Goal: Task Accomplishment & Management: Manage account settings

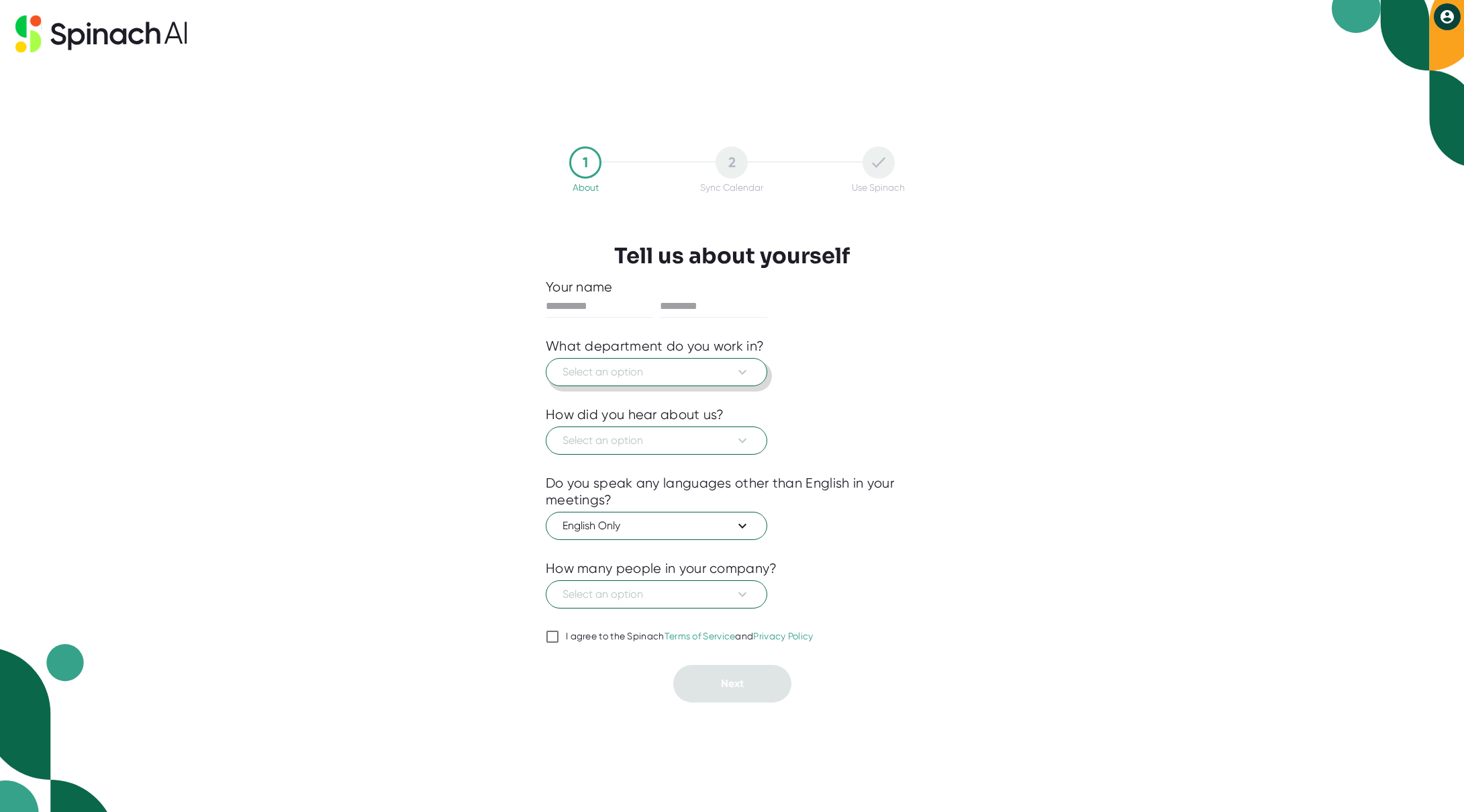
click at [762, 367] on button "Select an option" at bounding box center [656, 372] width 222 height 29
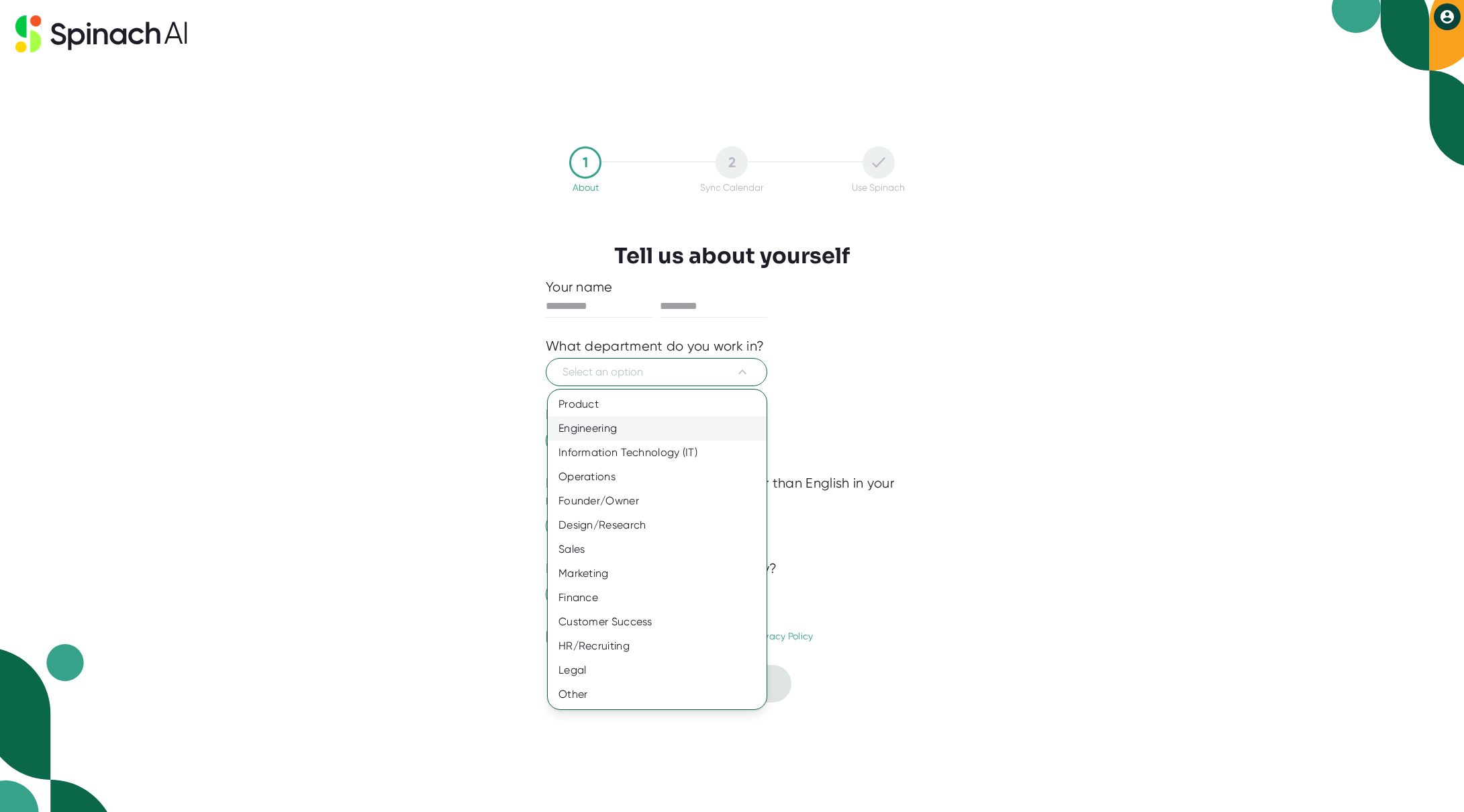
click at [627, 432] on div "Engineering" at bounding box center [657, 427] width 219 height 24
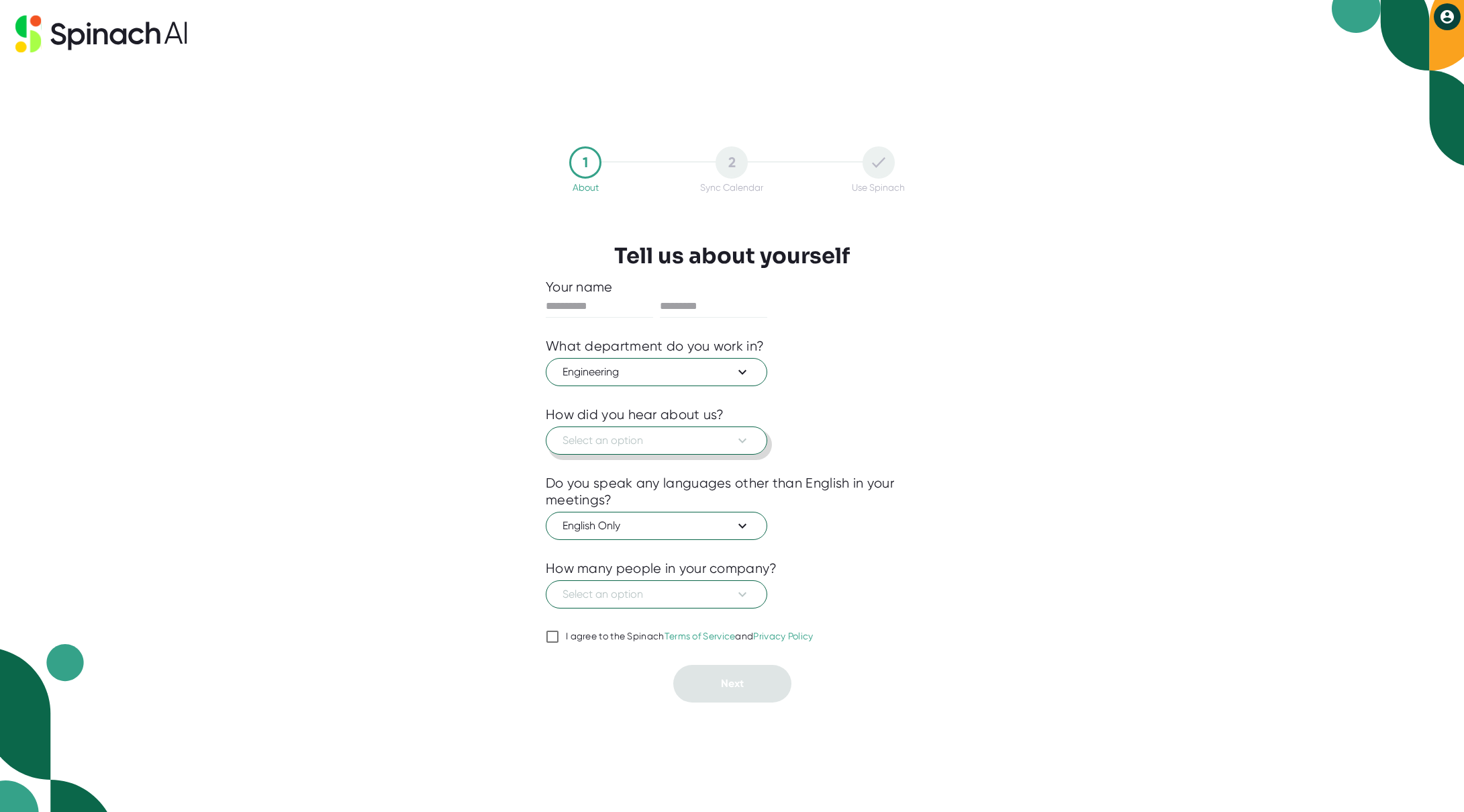
click at [627, 432] on span "Select an option" at bounding box center [656, 440] width 188 height 16
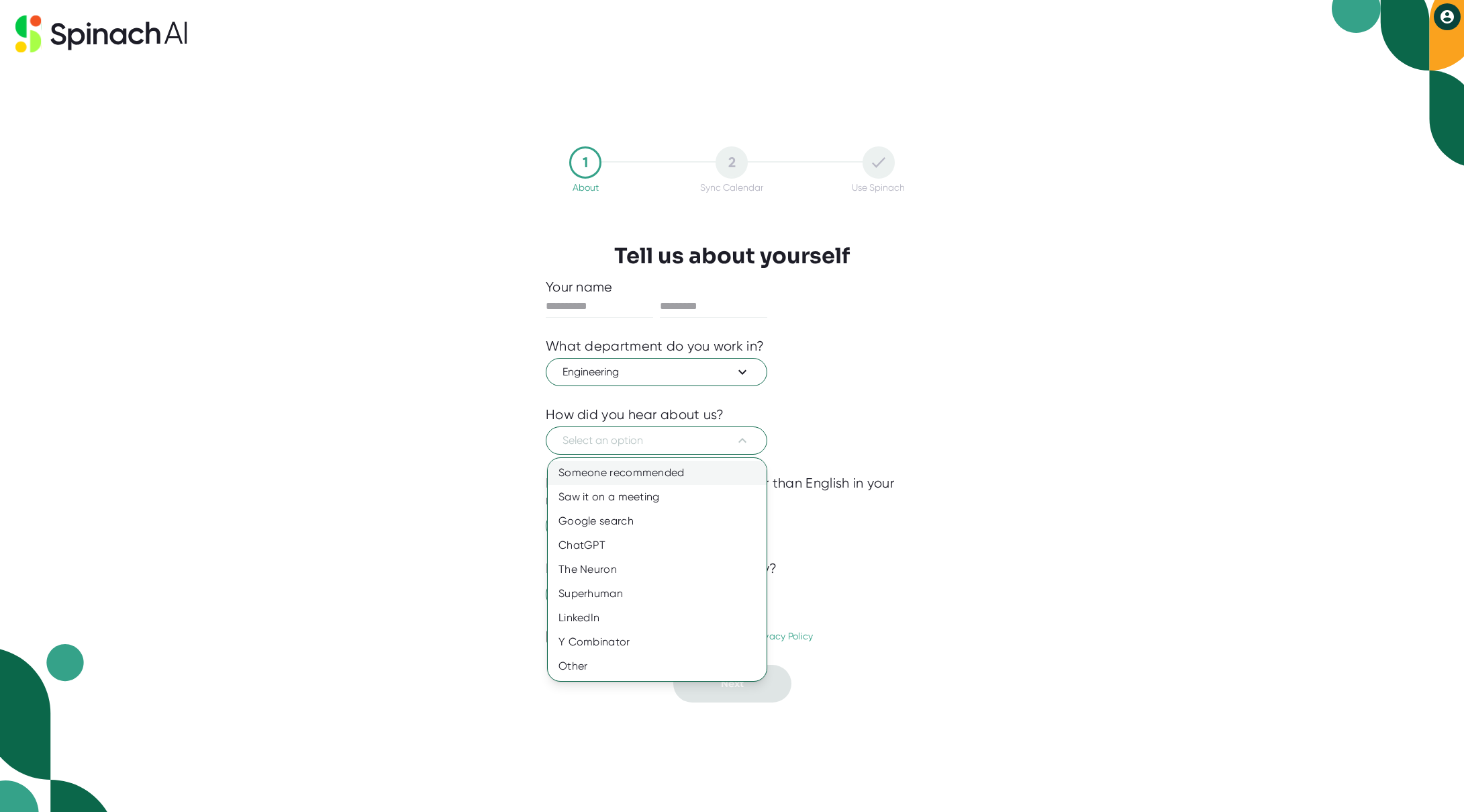
click at [645, 482] on div "Someone recommended" at bounding box center [657, 472] width 219 height 24
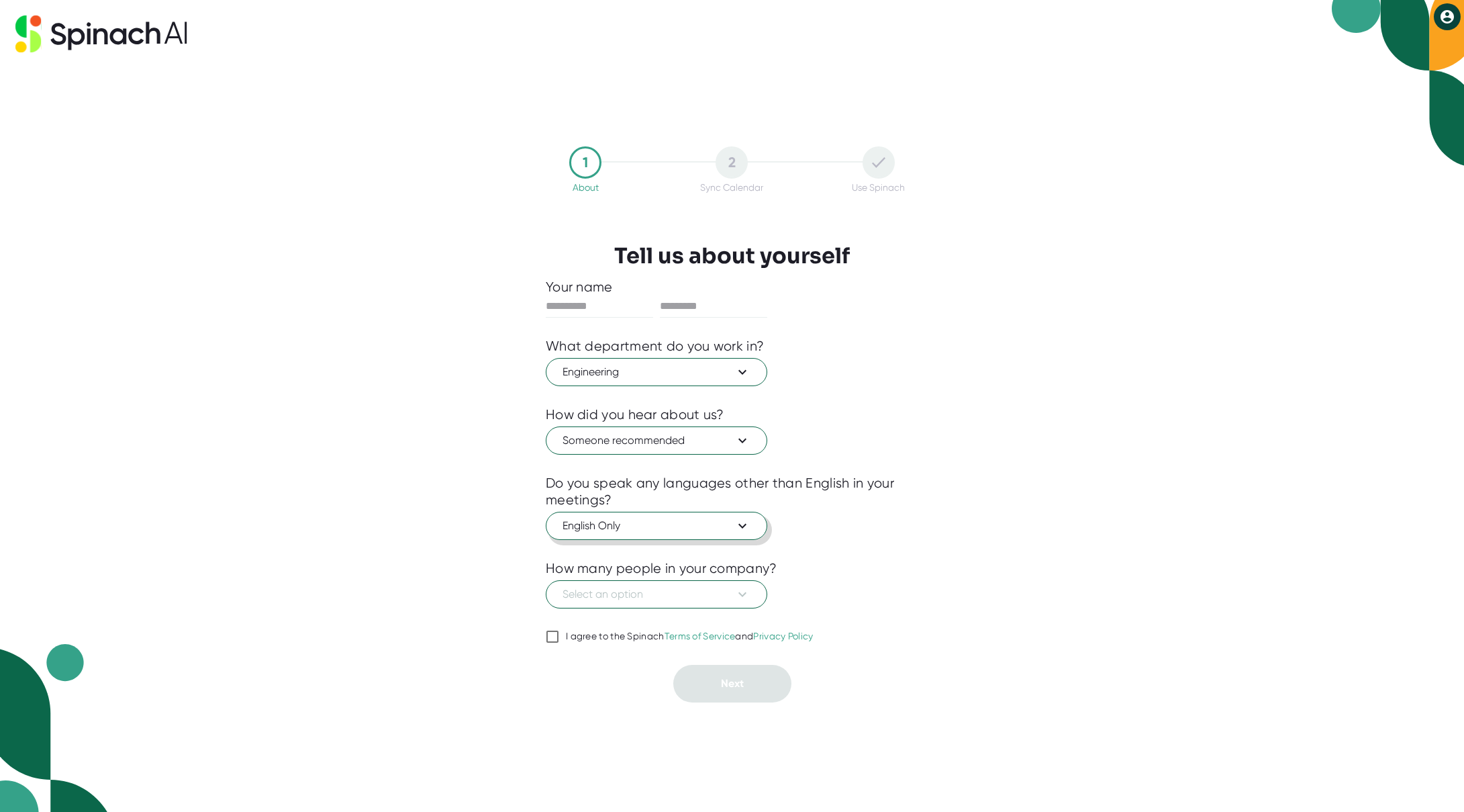
click at [748, 524] on icon at bounding box center [742, 525] width 16 height 16
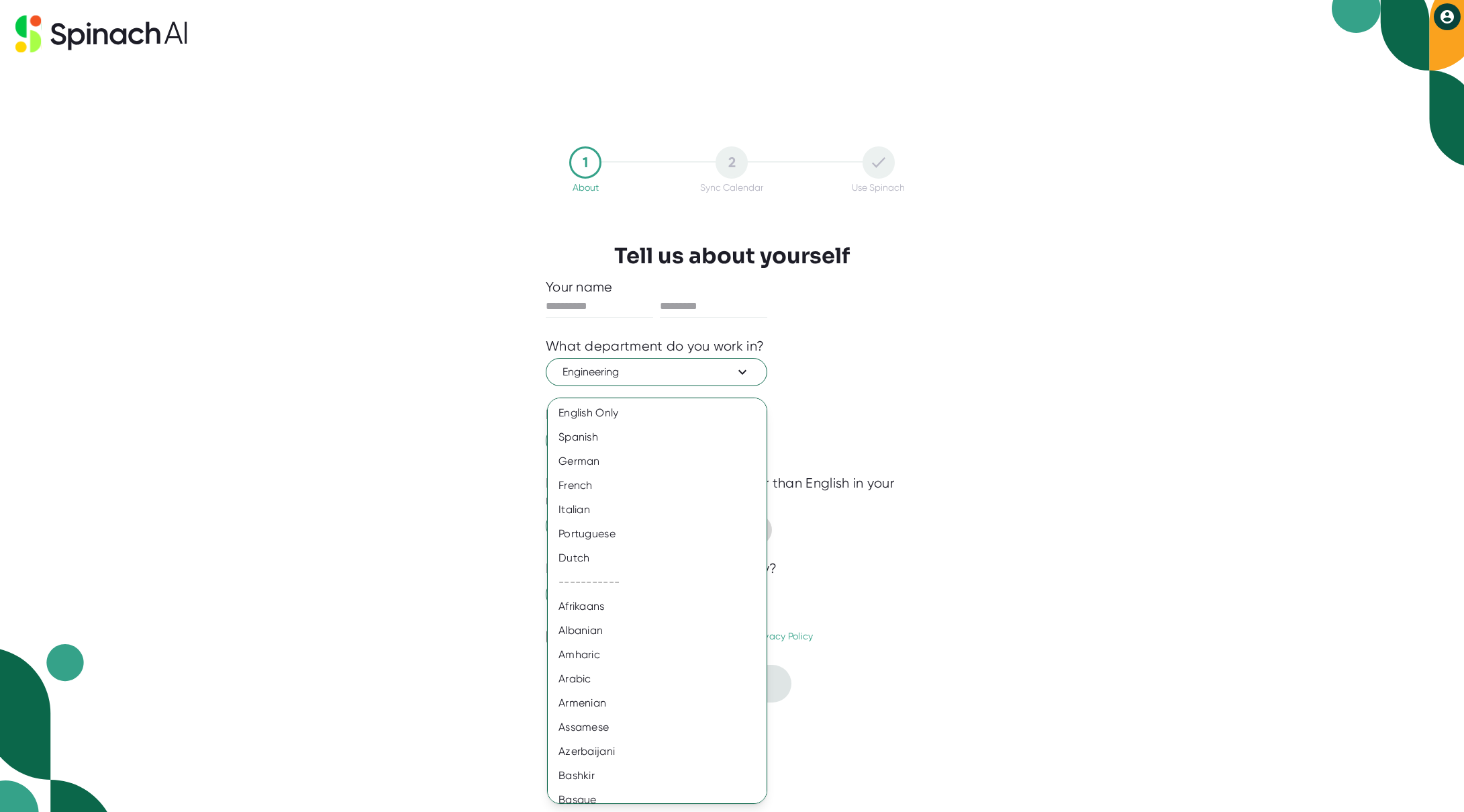
click at [915, 568] on div at bounding box center [732, 406] width 1464 height 812
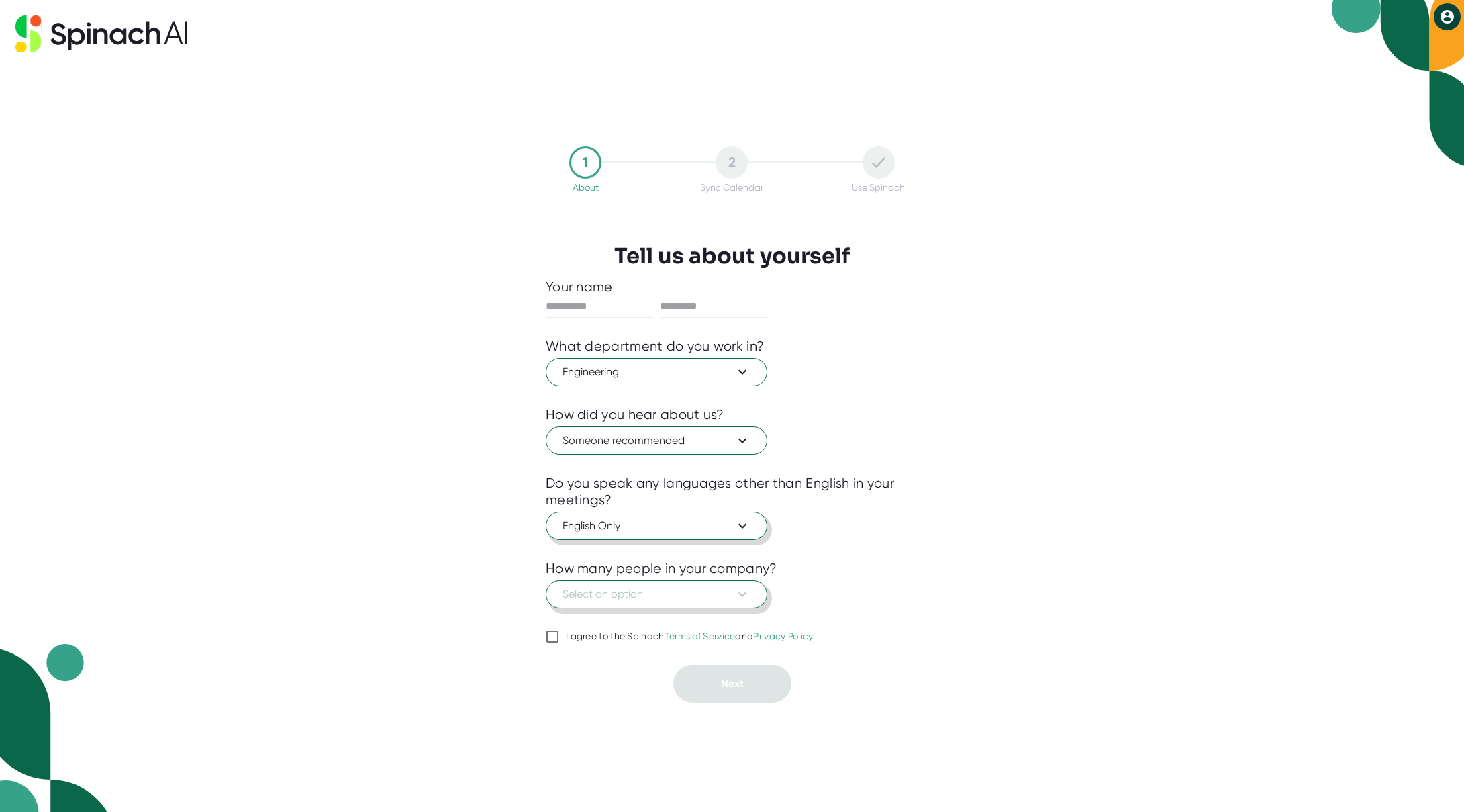
click at [742, 590] on icon at bounding box center [742, 594] width 16 height 16
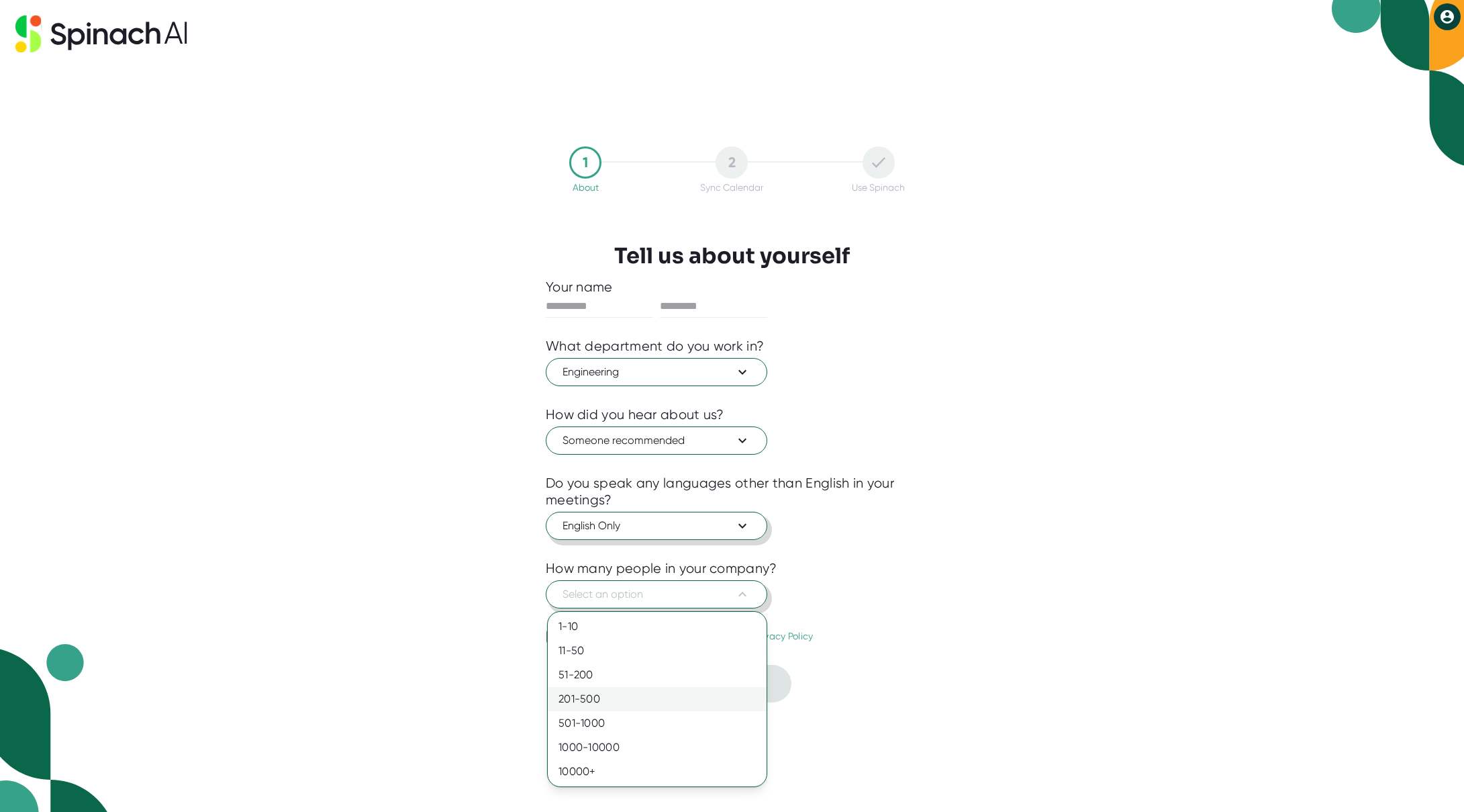
click at [716, 691] on div "201-500" at bounding box center [657, 698] width 219 height 24
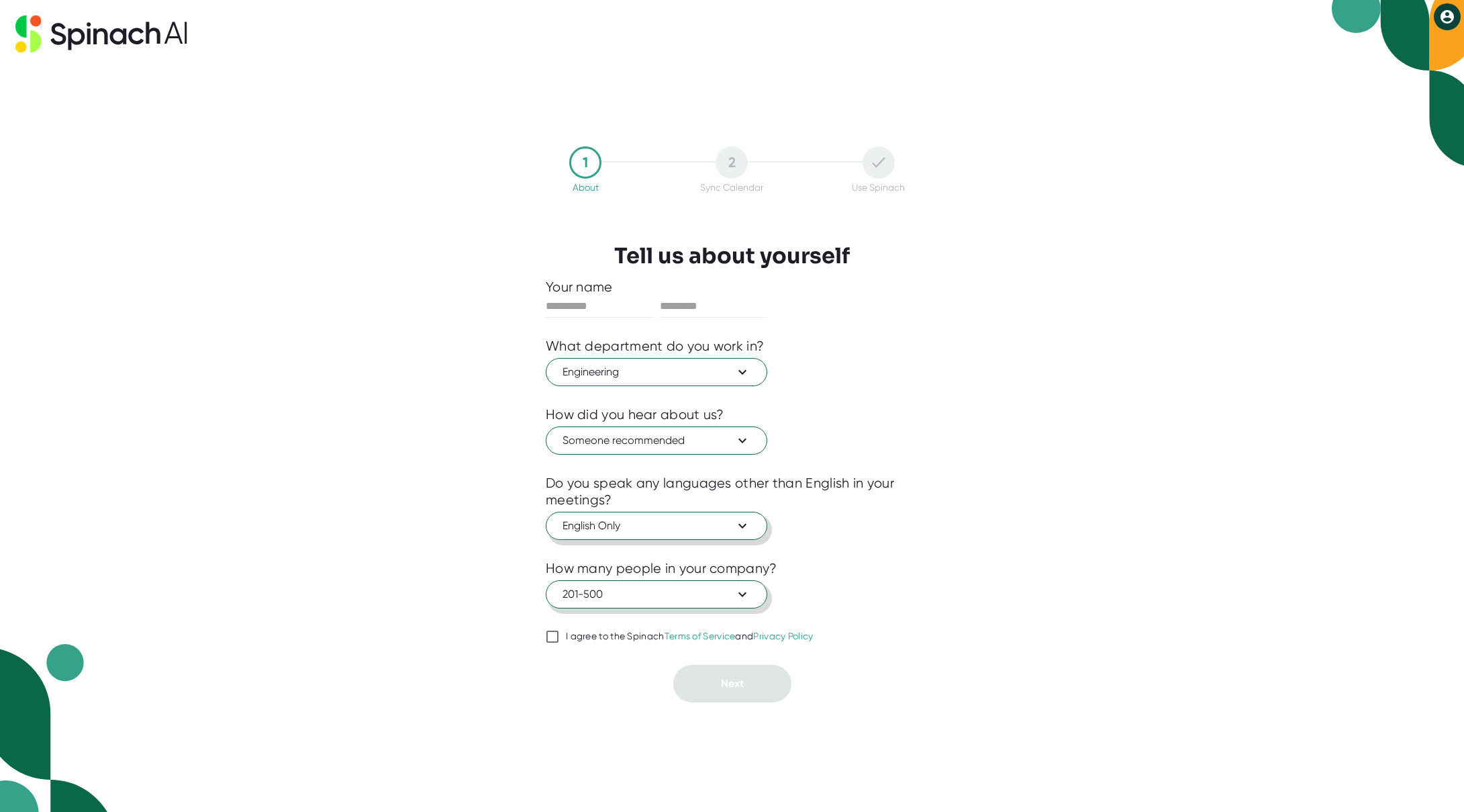
click at [544, 637] on icon at bounding box center [552, 636] width 16 height 16
click at [545, 637] on input "I agree to the Spinach Terms of Service and Privacy Policy" at bounding box center [552, 636] width 13 height 16
checkbox input "true"
click at [593, 300] on input "text" at bounding box center [599, 306] width 108 height 22
type input "***"
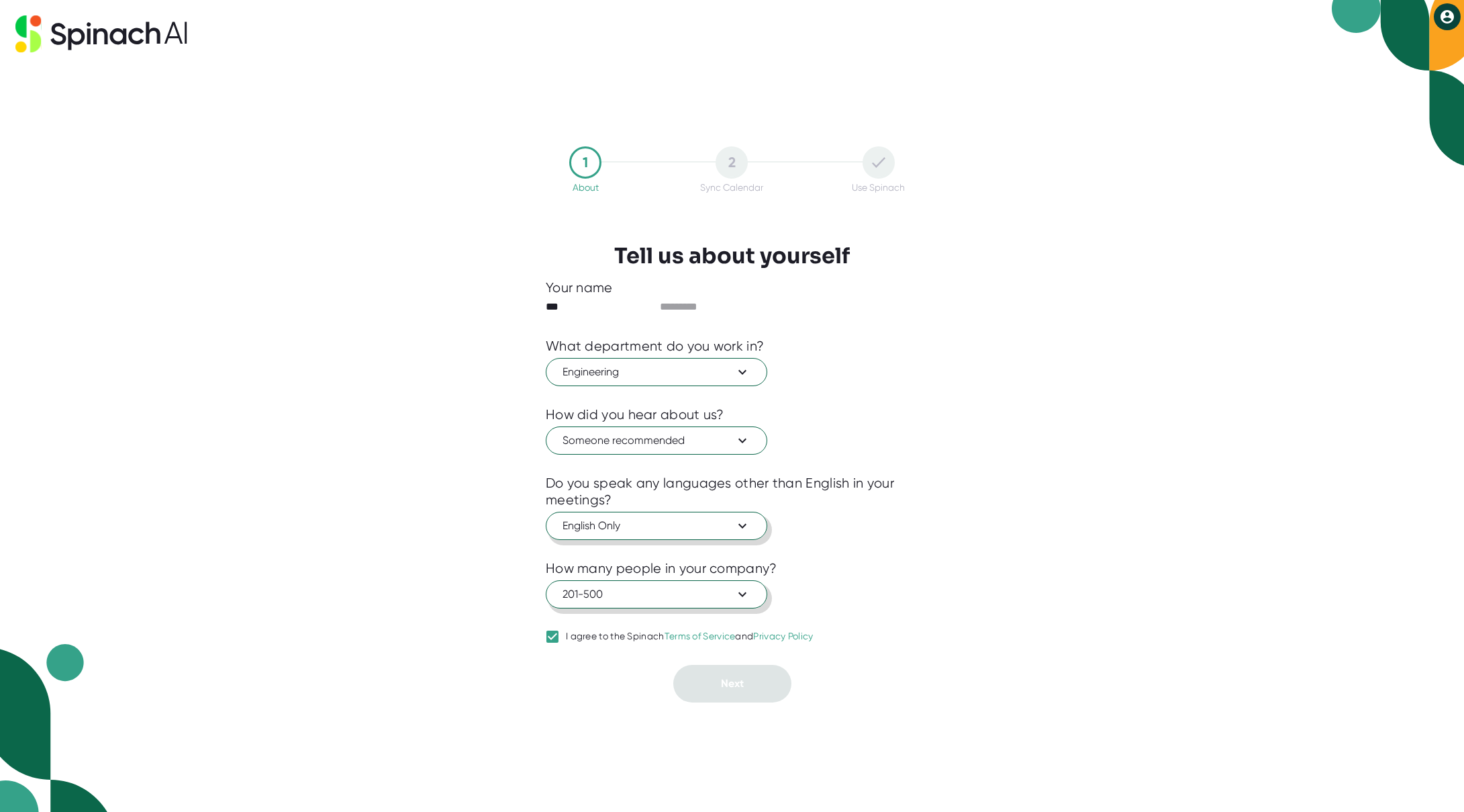
type input "*********"
click at [731, 690] on button "Next" at bounding box center [732, 683] width 118 height 37
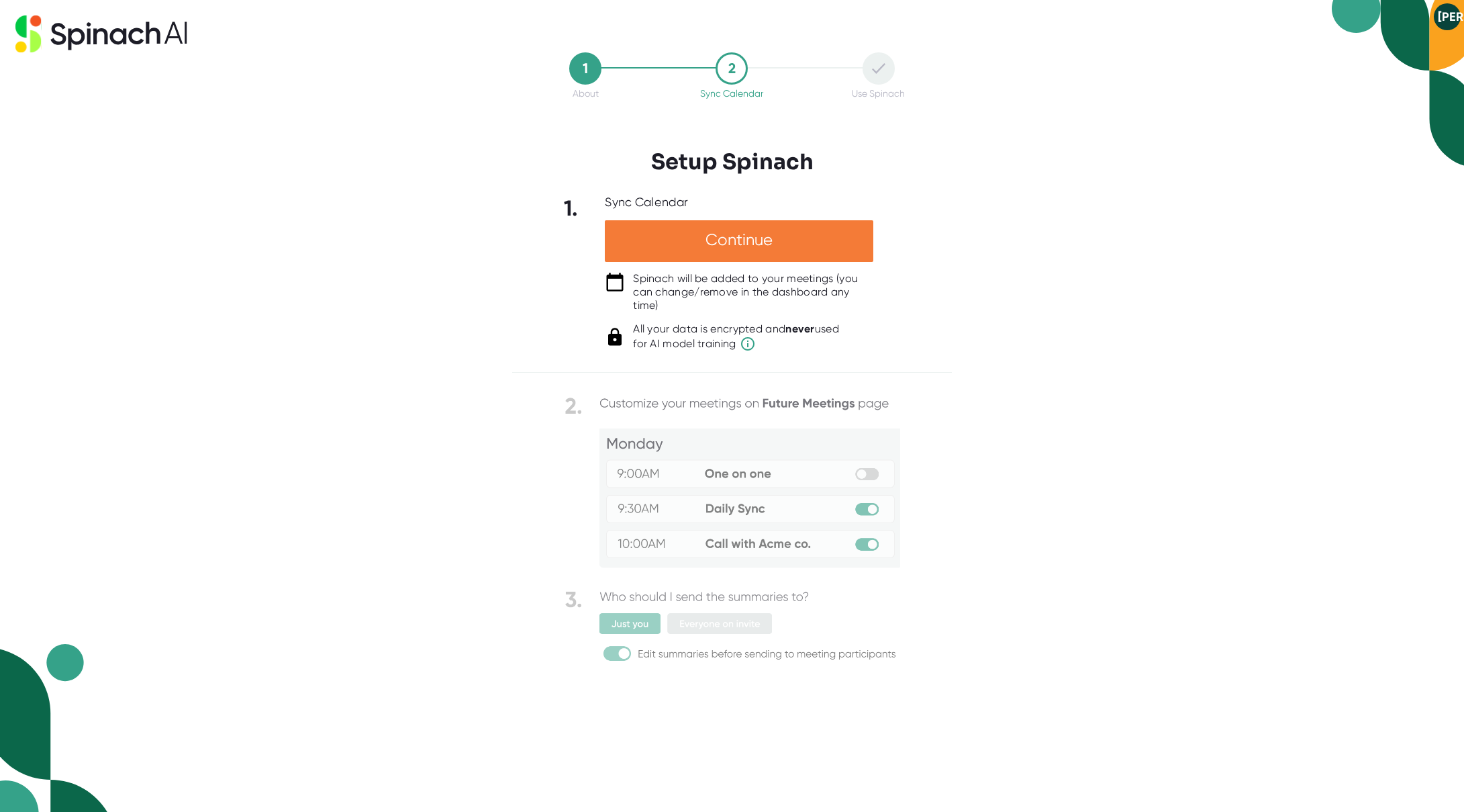
click at [721, 243] on div "Continue" at bounding box center [739, 241] width 268 height 42
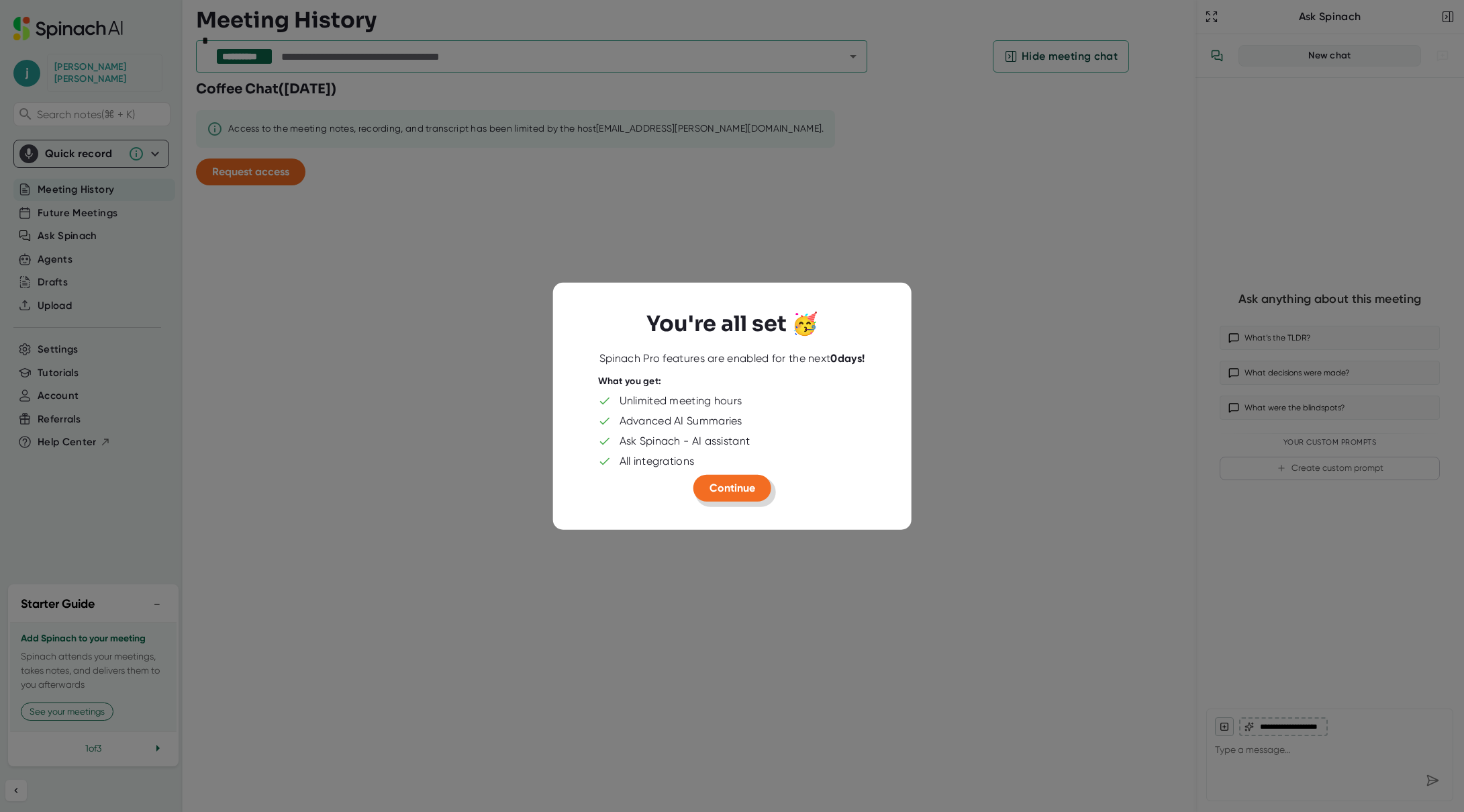
click at [721, 490] on span "Continue" at bounding box center [732, 486] width 46 height 12
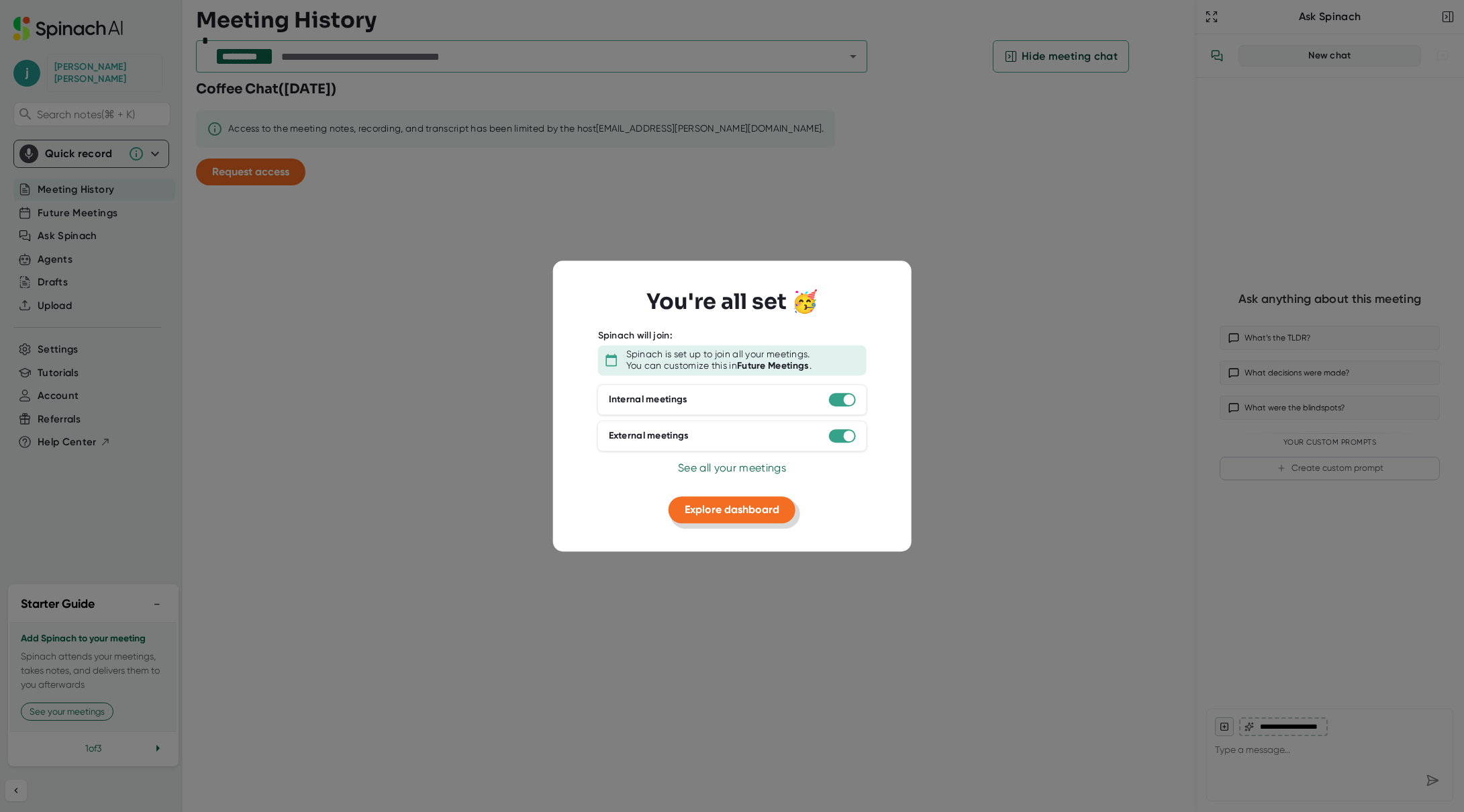
click at [727, 511] on span "Explore dashboard" at bounding box center [731, 508] width 94 height 12
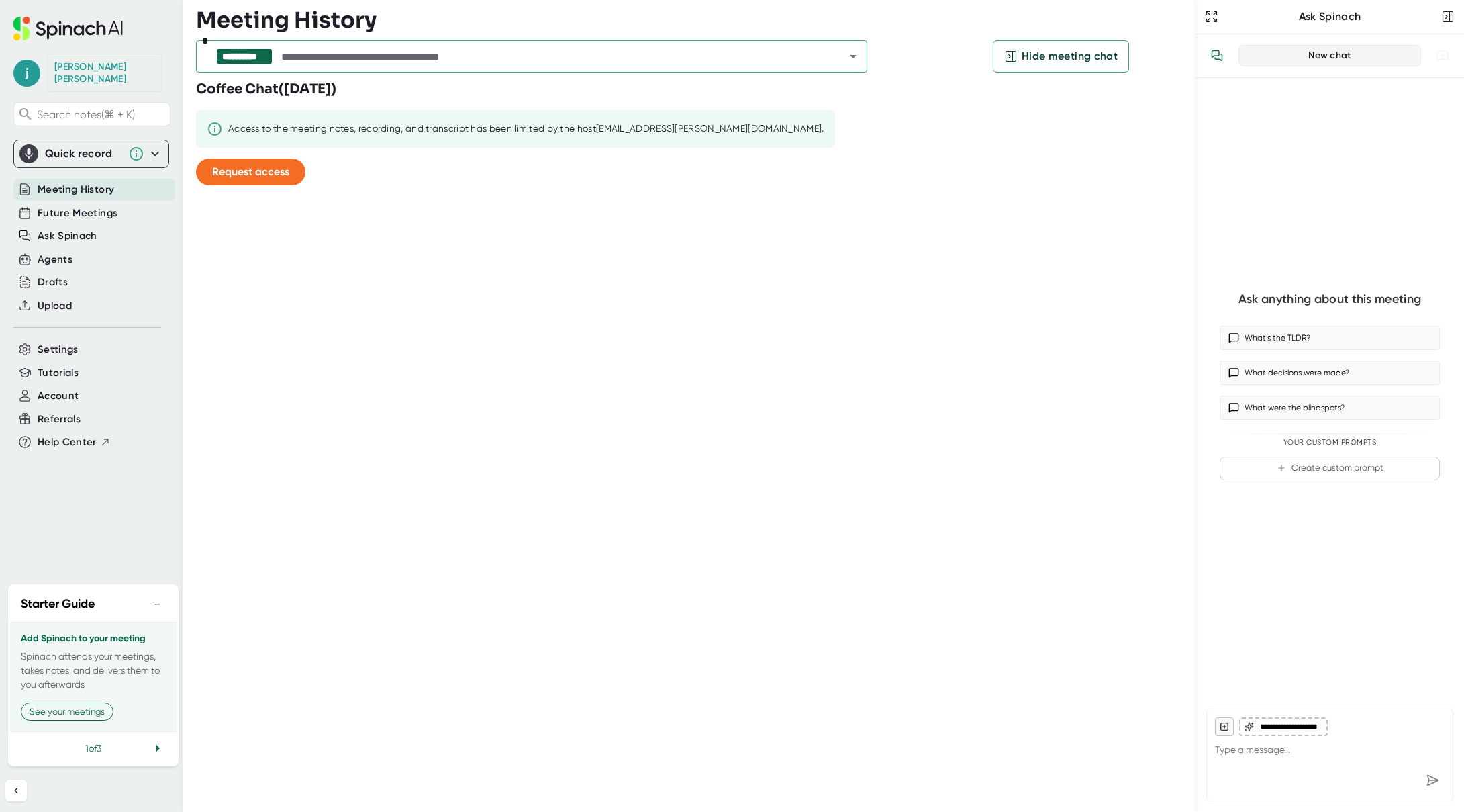
click at [727, 511] on div "**********" at bounding box center [696, 406] width 999 height 812
click at [292, 128] on div "Access to the meeting notes, recording, and transcript has been limited by the …" at bounding box center [526, 129] width 596 height 12
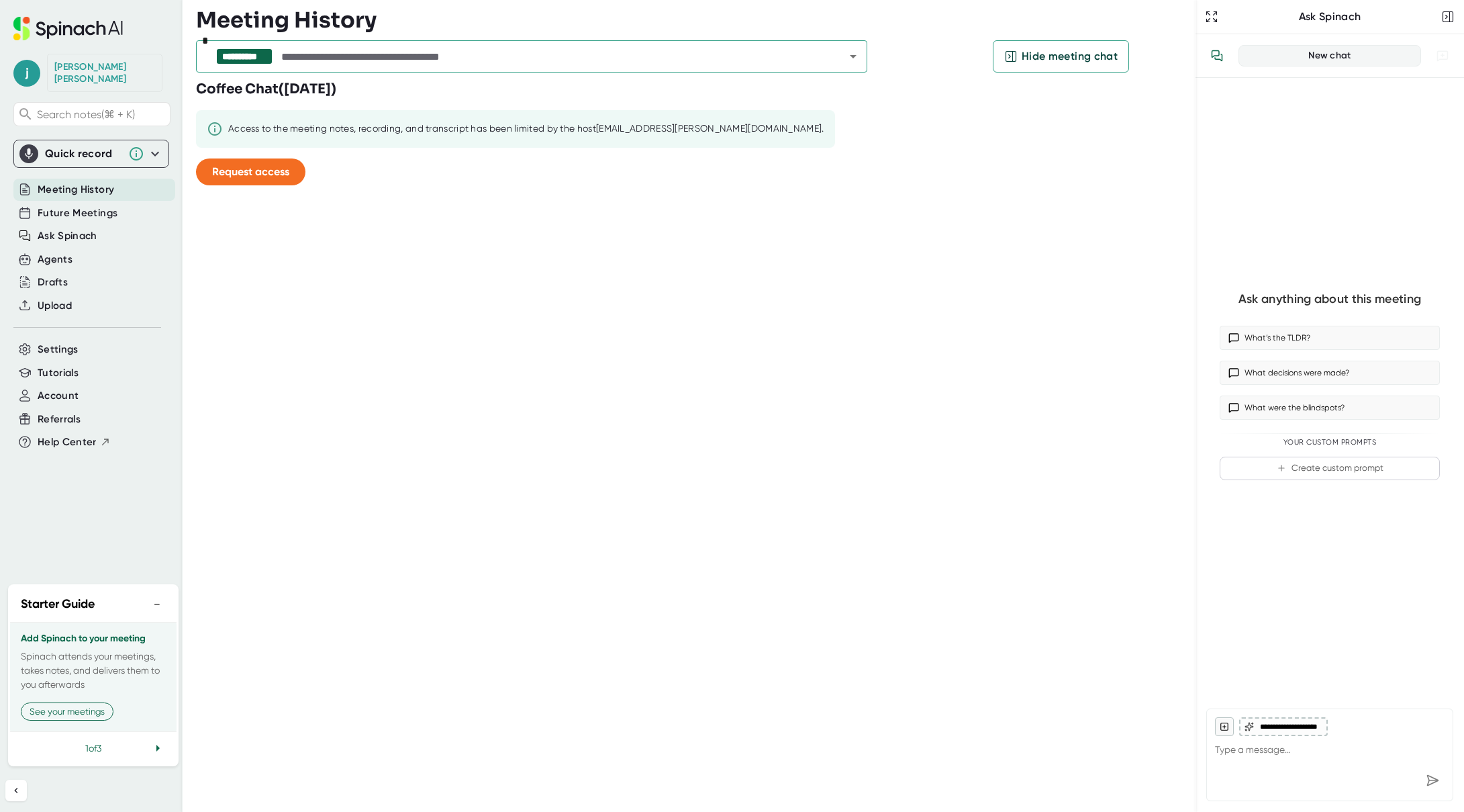
click at [292, 128] on div "Access to the meeting notes, recording, and transcript has been limited by the …" at bounding box center [526, 129] width 596 height 12
type textarea "x"
click at [98, 206] on span "Future Meetings" at bounding box center [77, 213] width 80 height 15
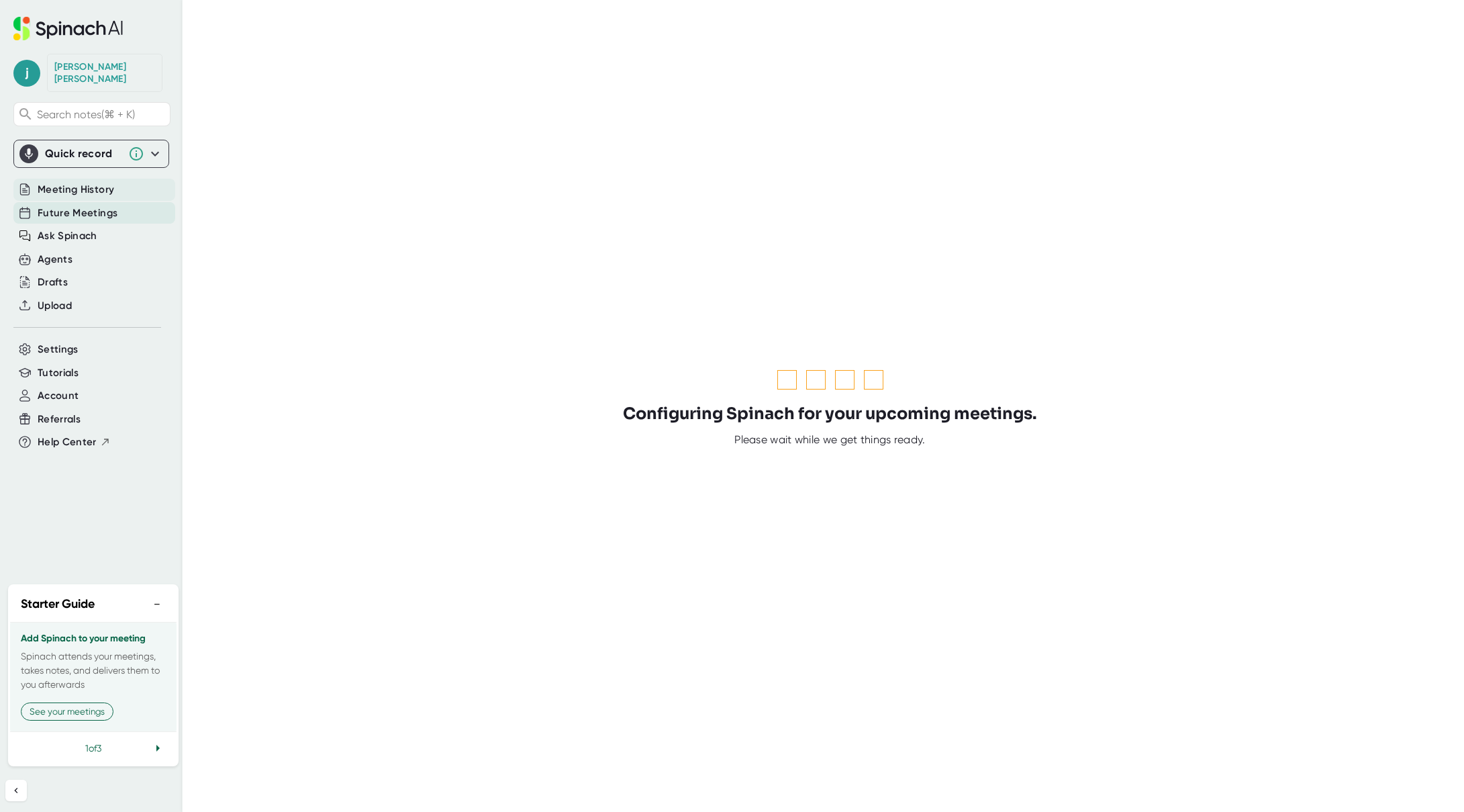
click at [98, 182] on span "Meeting History" at bounding box center [75, 189] width 76 height 15
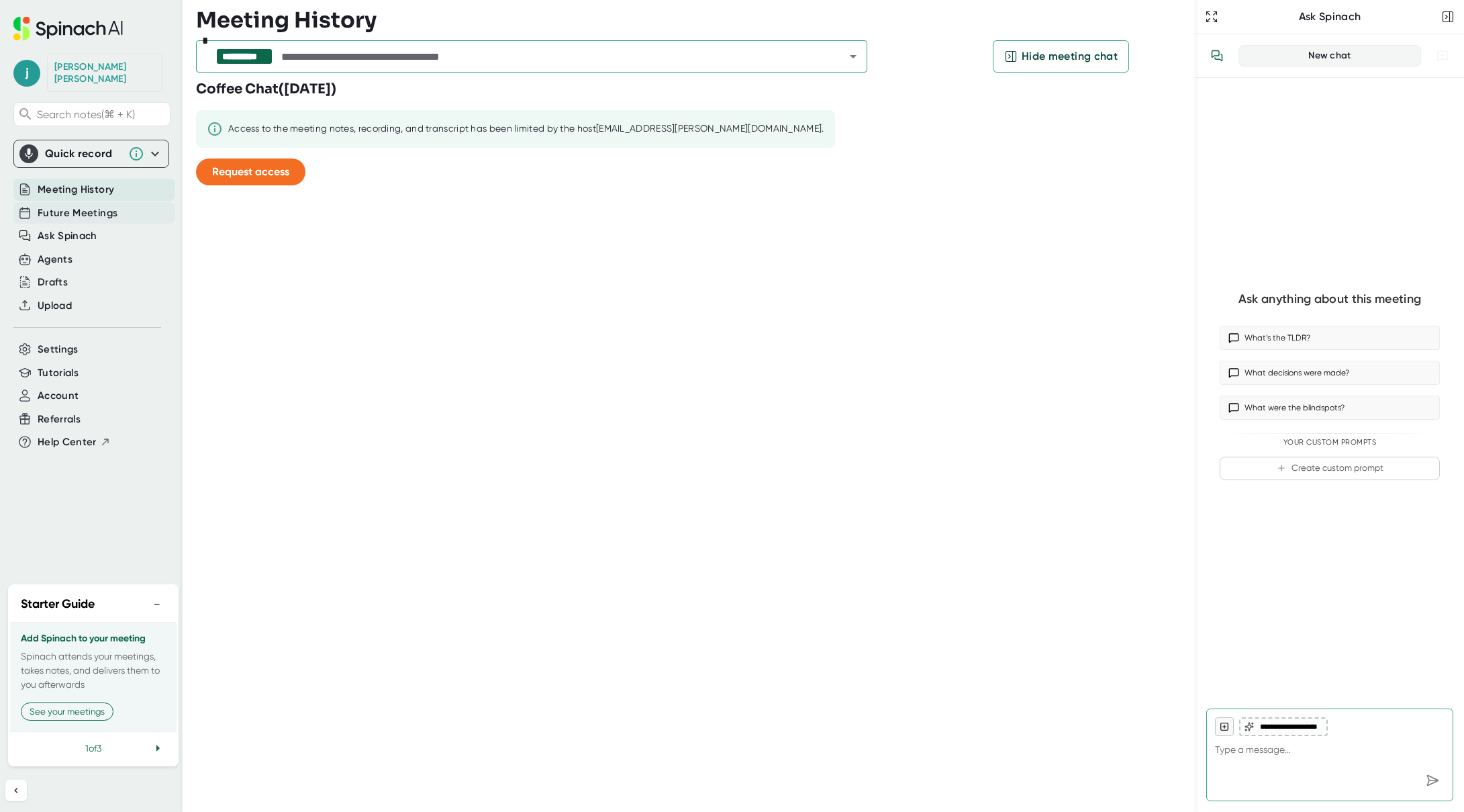
type textarea "x"
click at [53, 206] on span "Future Meetings" at bounding box center [77, 213] width 80 height 15
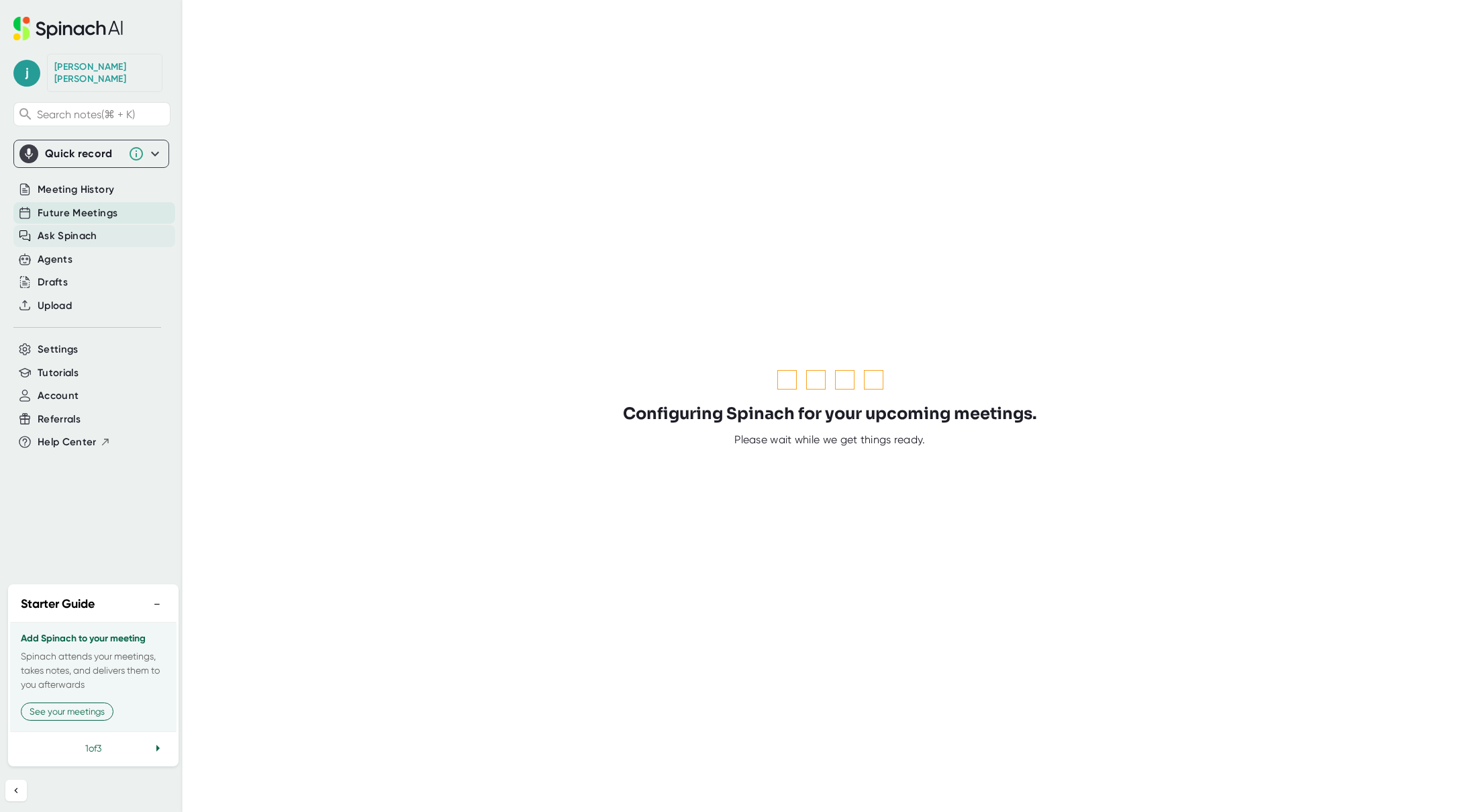
click at [53, 228] on span "Ask Spinach" at bounding box center [67, 236] width 60 height 15
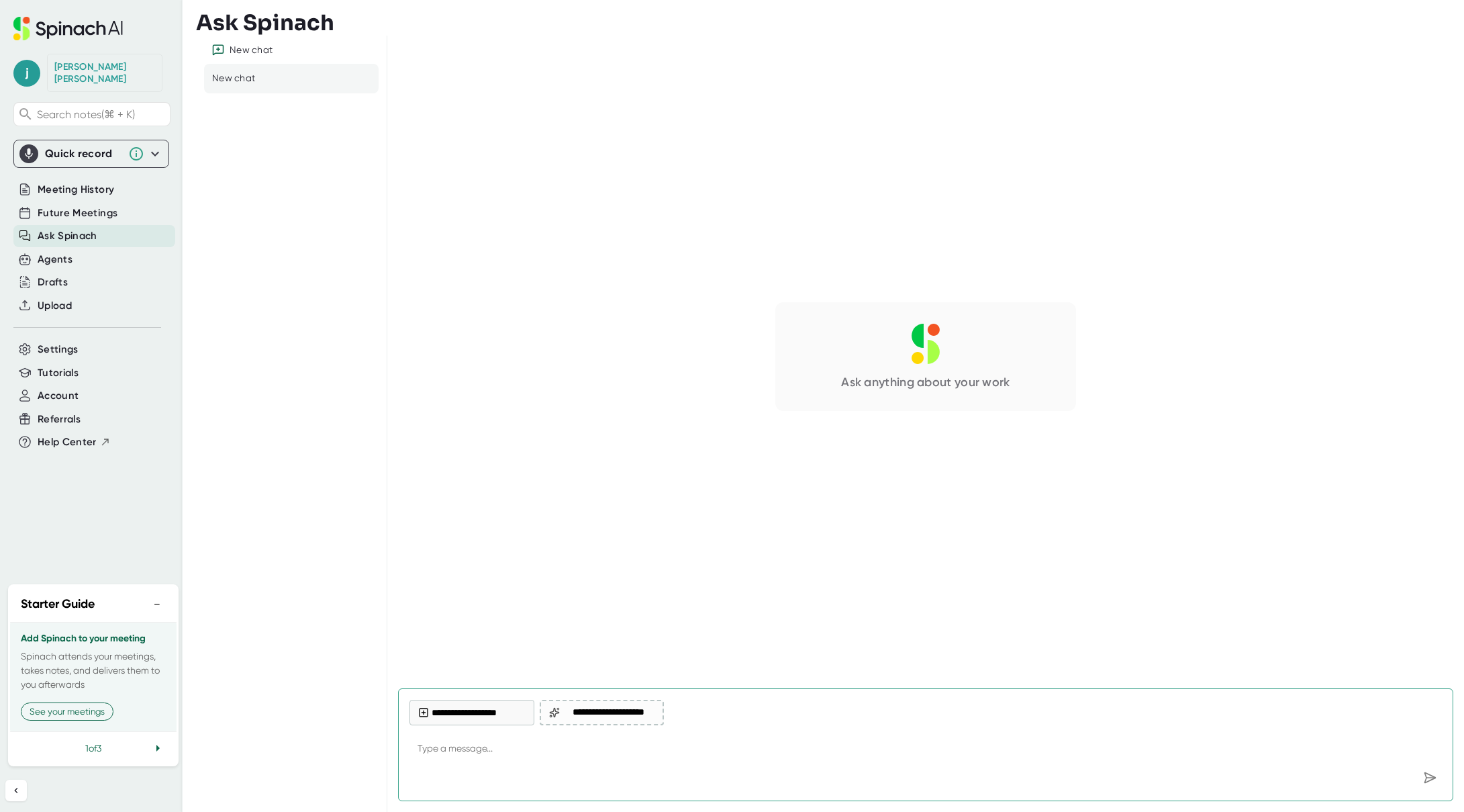
type textarea "x"
click at [53, 251] on div "Agents" at bounding box center [54, 259] width 35 height 15
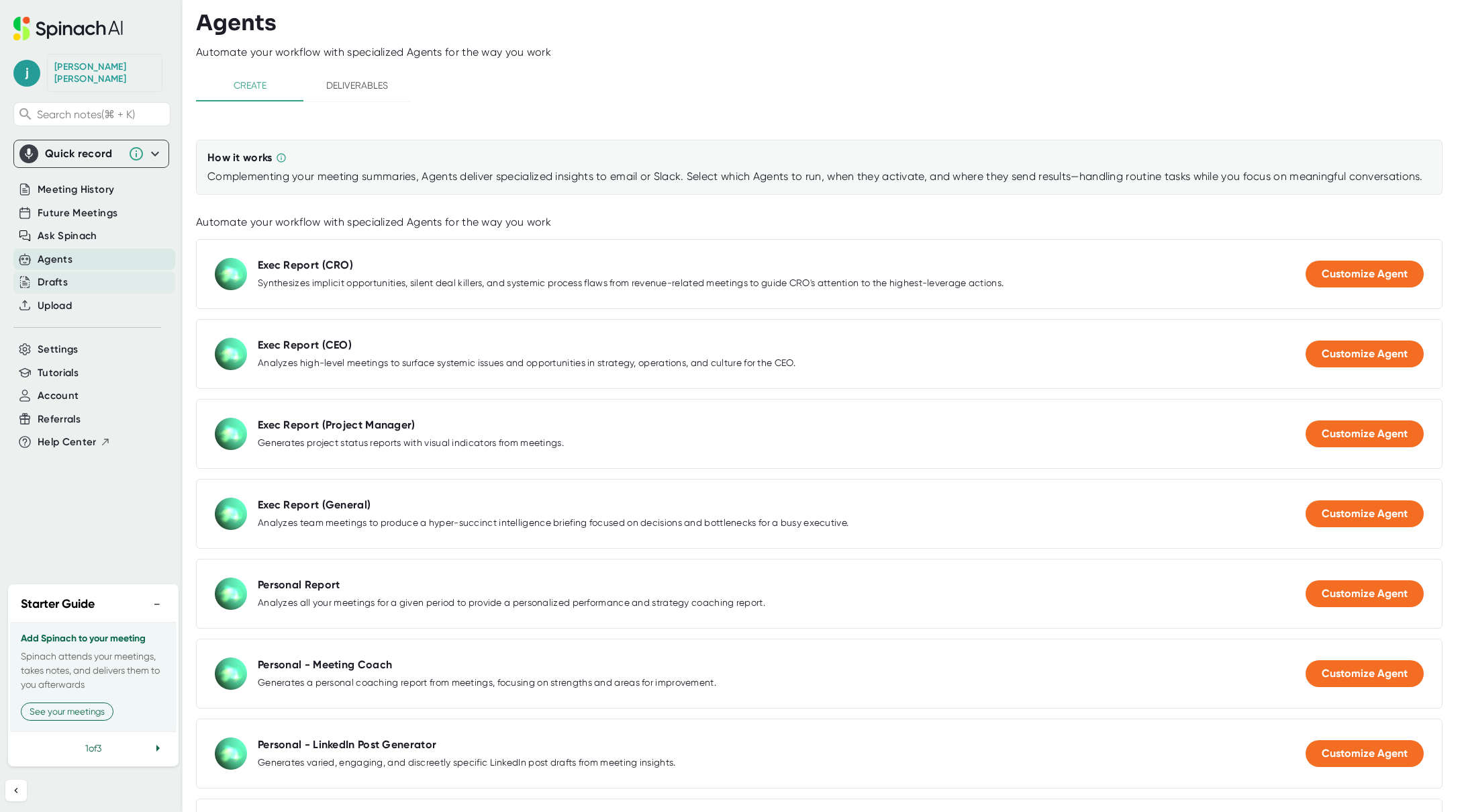
click at [60, 274] on div "Drafts" at bounding box center [52, 282] width 30 height 15
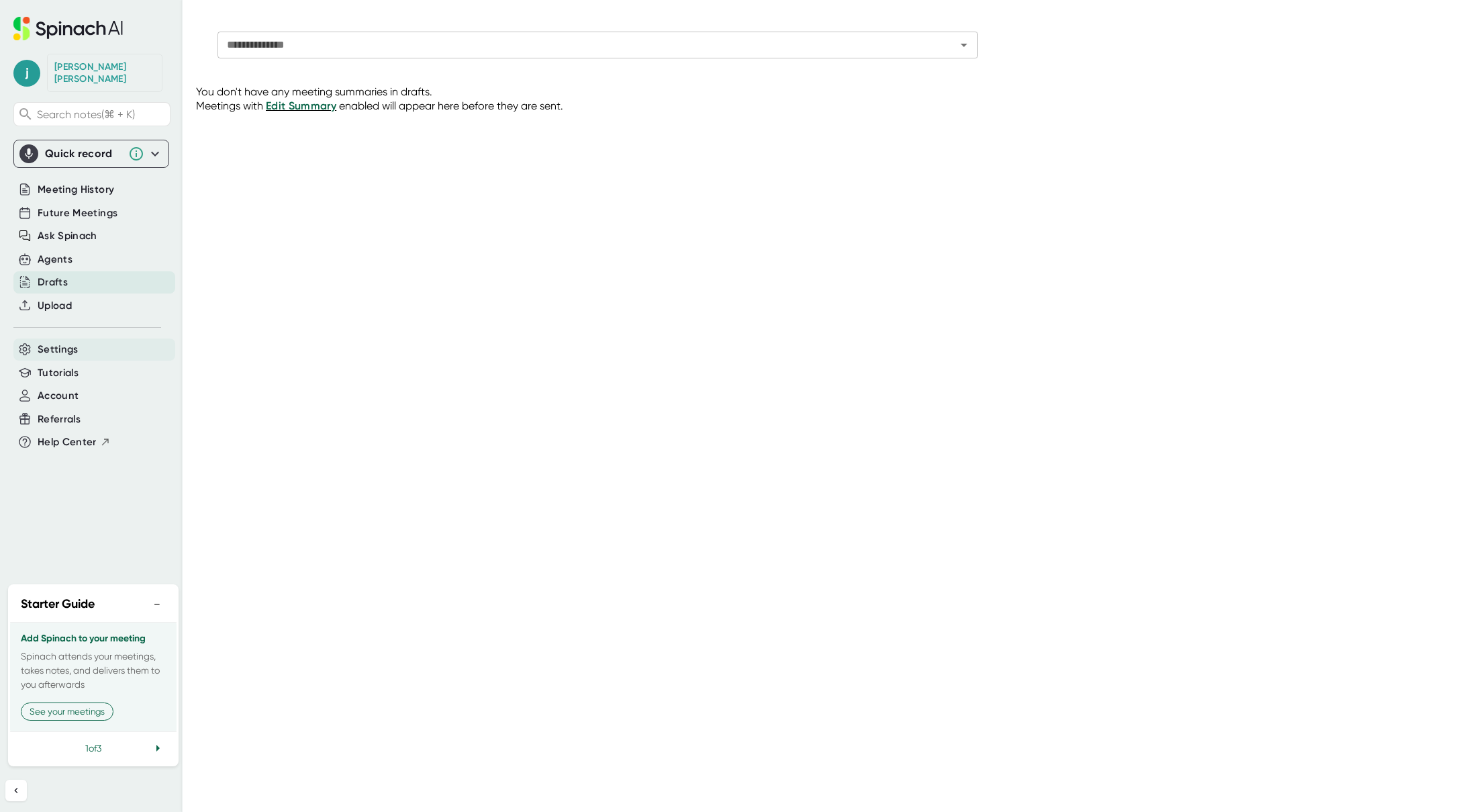
click at [69, 342] on span "Settings" at bounding box center [57, 349] width 41 height 15
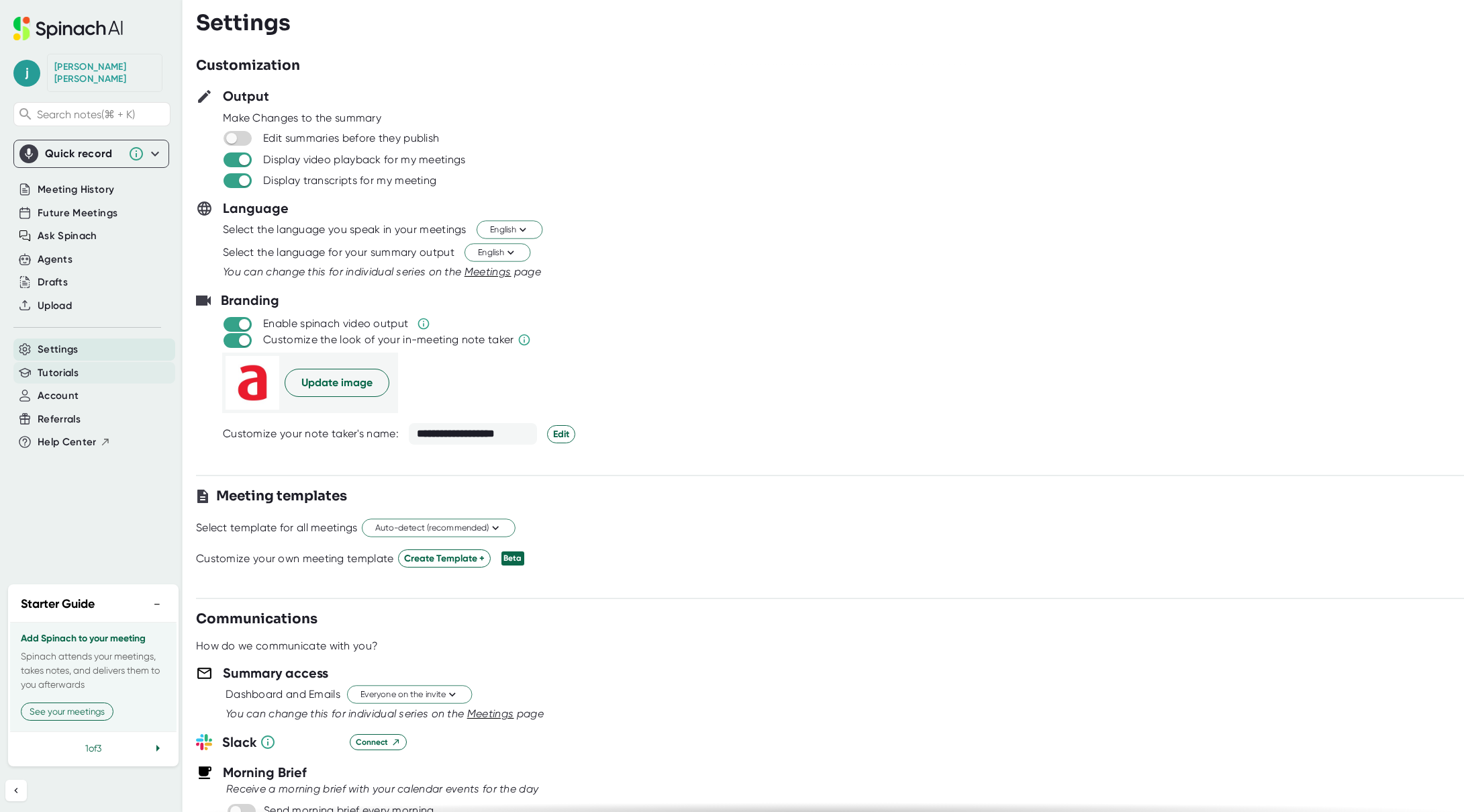
click at [80, 362] on div "Tutorials" at bounding box center [94, 372] width 162 height 22
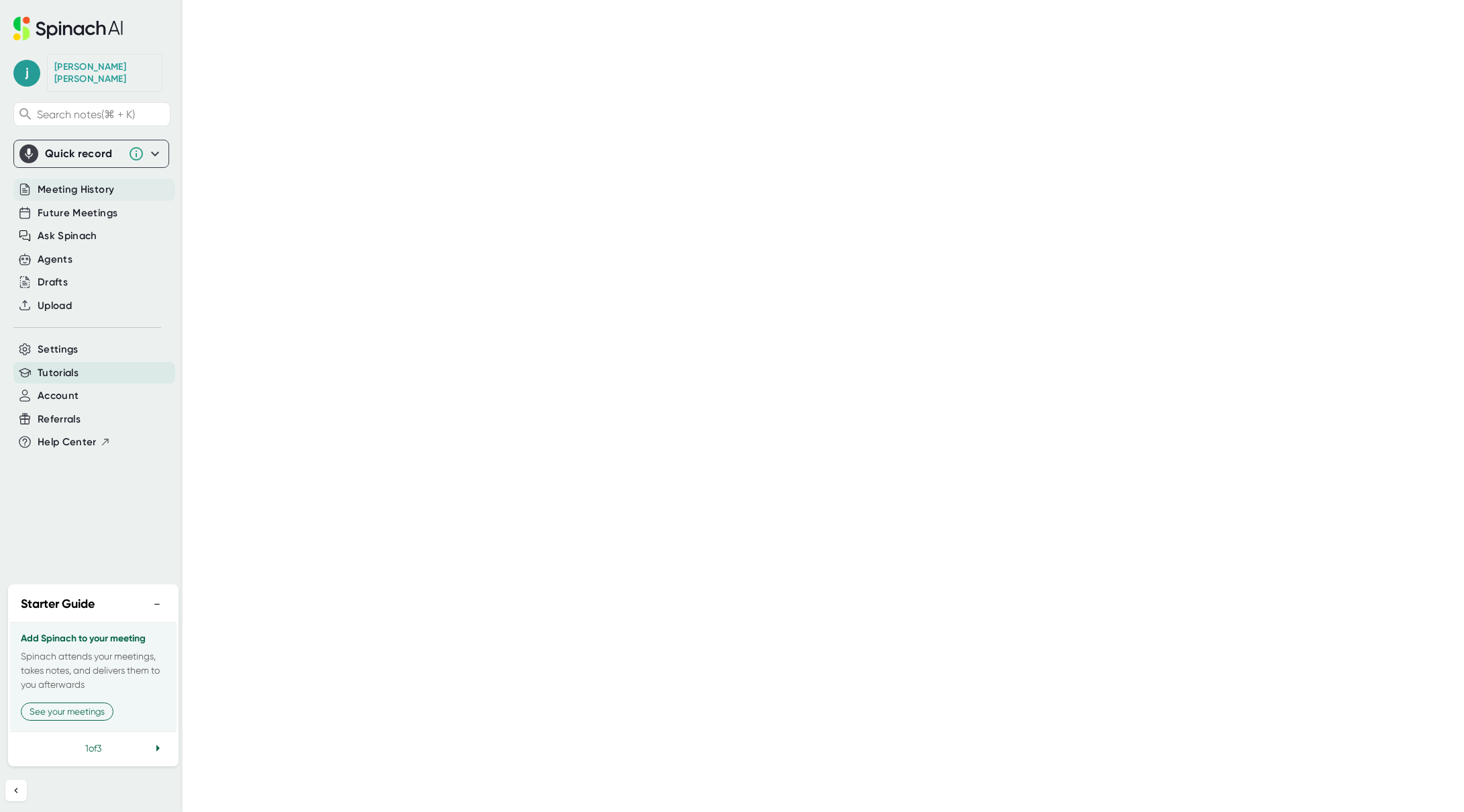
click at [99, 182] on span "Meeting History" at bounding box center [75, 189] width 76 height 15
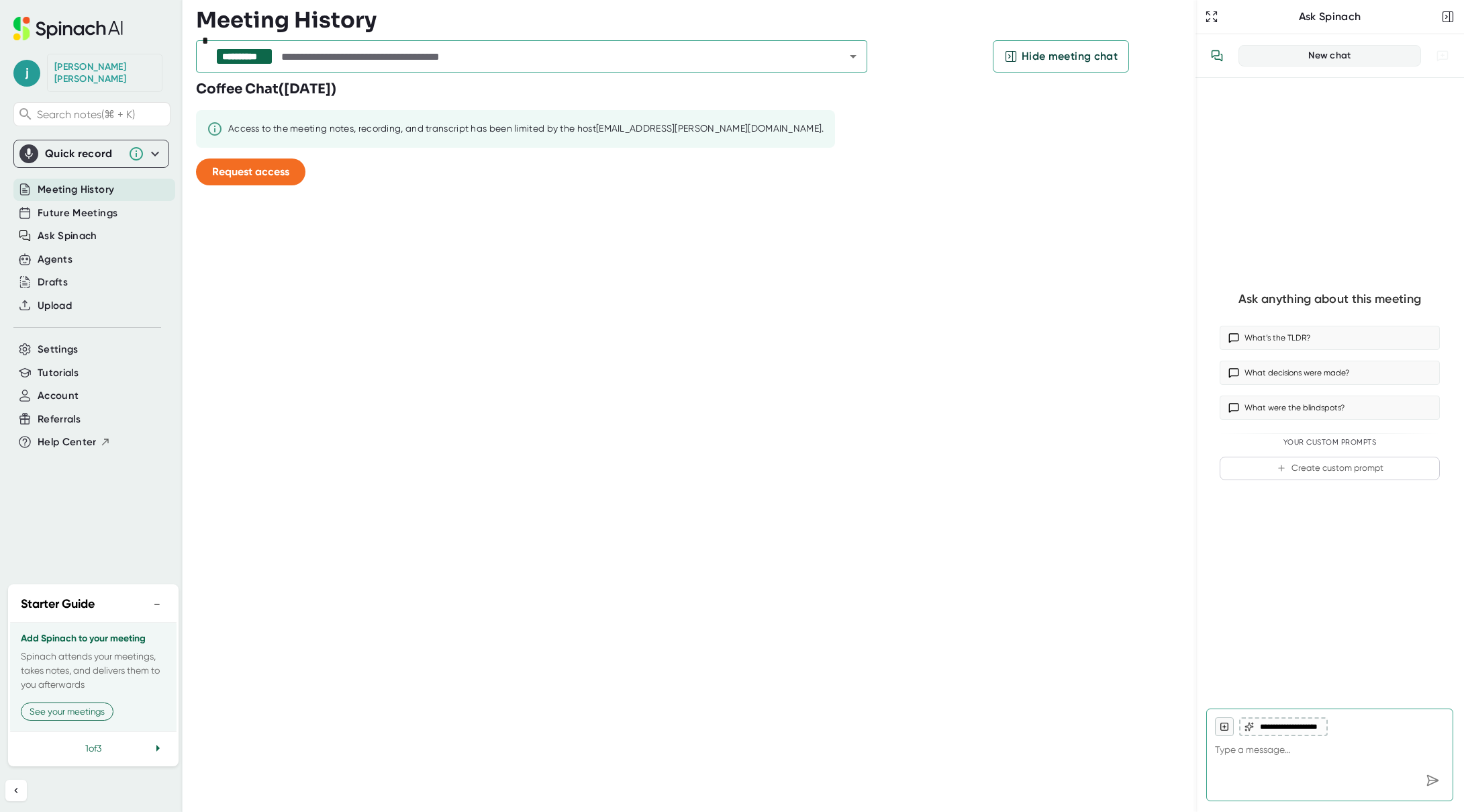
click at [72, 65] on div "[PERSON_NAME]" at bounding box center [105, 72] width 101 height 24
click at [92, 30] on icon at bounding box center [68, 29] width 109 height 24
type textarea "x"
click at [33, 70] on span "j" at bounding box center [27, 73] width 27 height 27
click at [33, 70] on div at bounding box center [732, 406] width 1464 height 812
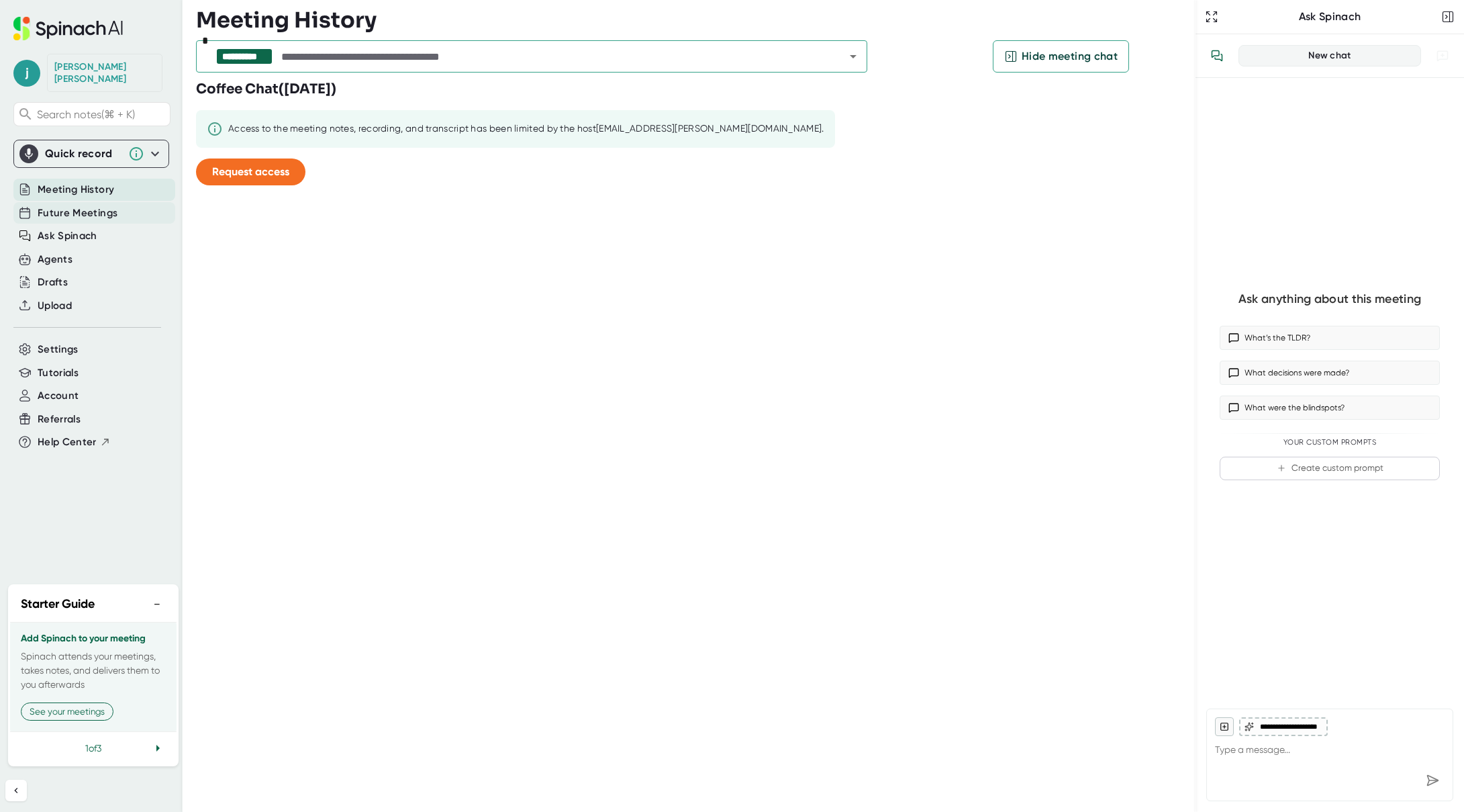
click at [120, 203] on div "Future Meetings" at bounding box center [94, 212] width 162 height 22
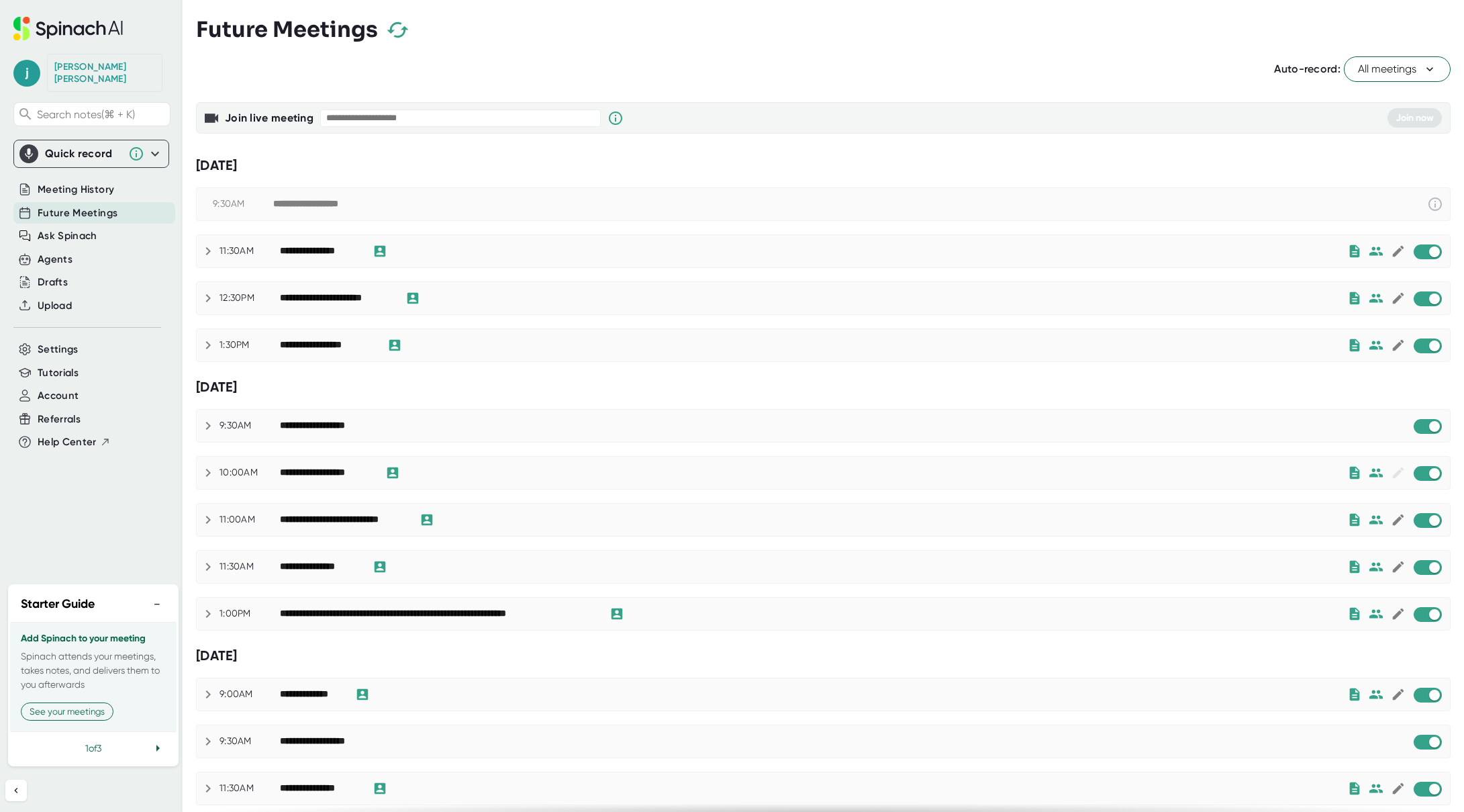
click at [1388, 69] on span "All meetings" at bounding box center [1397, 69] width 79 height 16
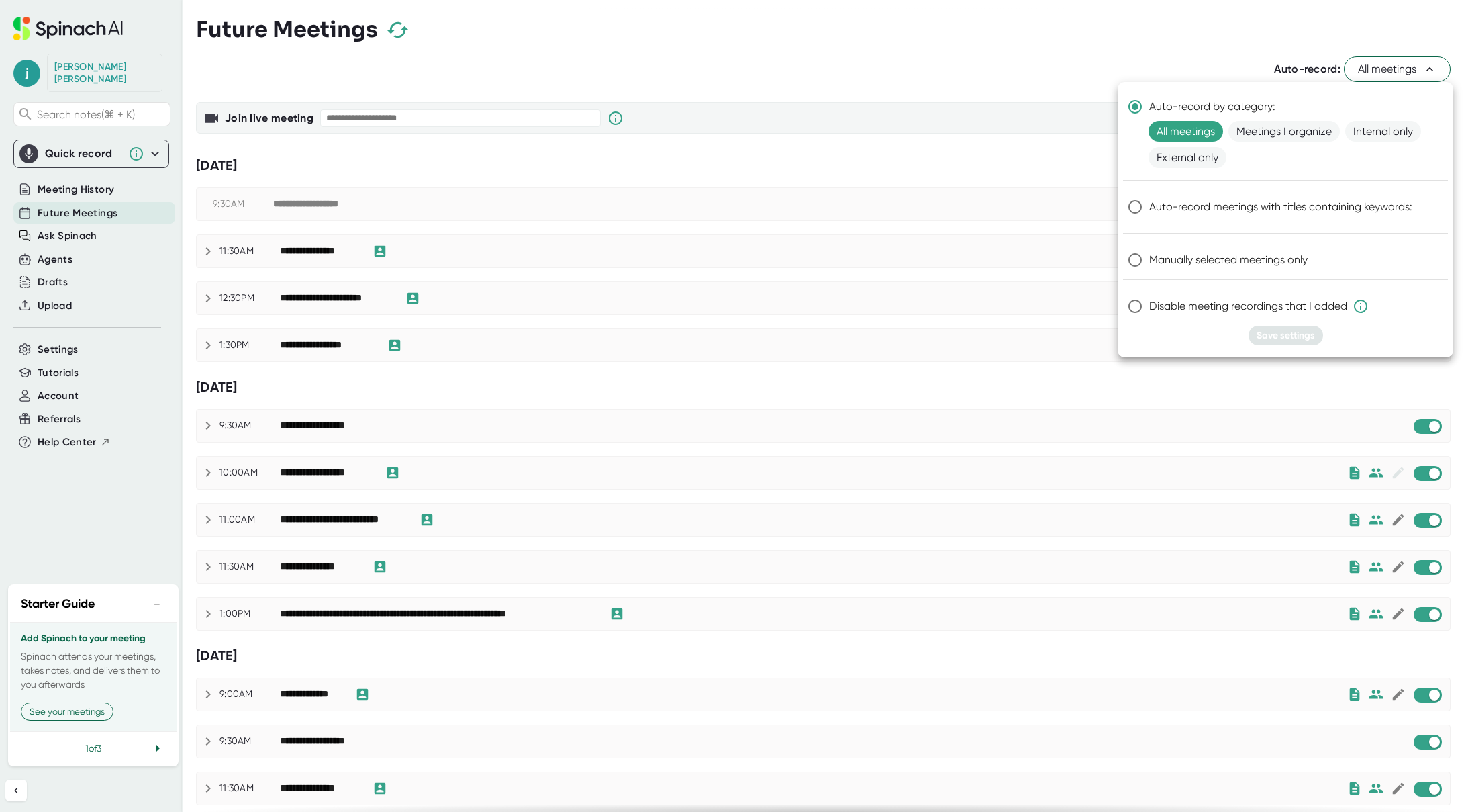
click at [1225, 261] on span "Manually selected meetings only" at bounding box center [1228, 259] width 158 height 16
click at [1149, 261] on input "Manually selected meetings only" at bounding box center [1136, 260] width 29 height 29
radio input "true"
click at [1295, 340] on span "Save settings" at bounding box center [1285, 335] width 58 height 11
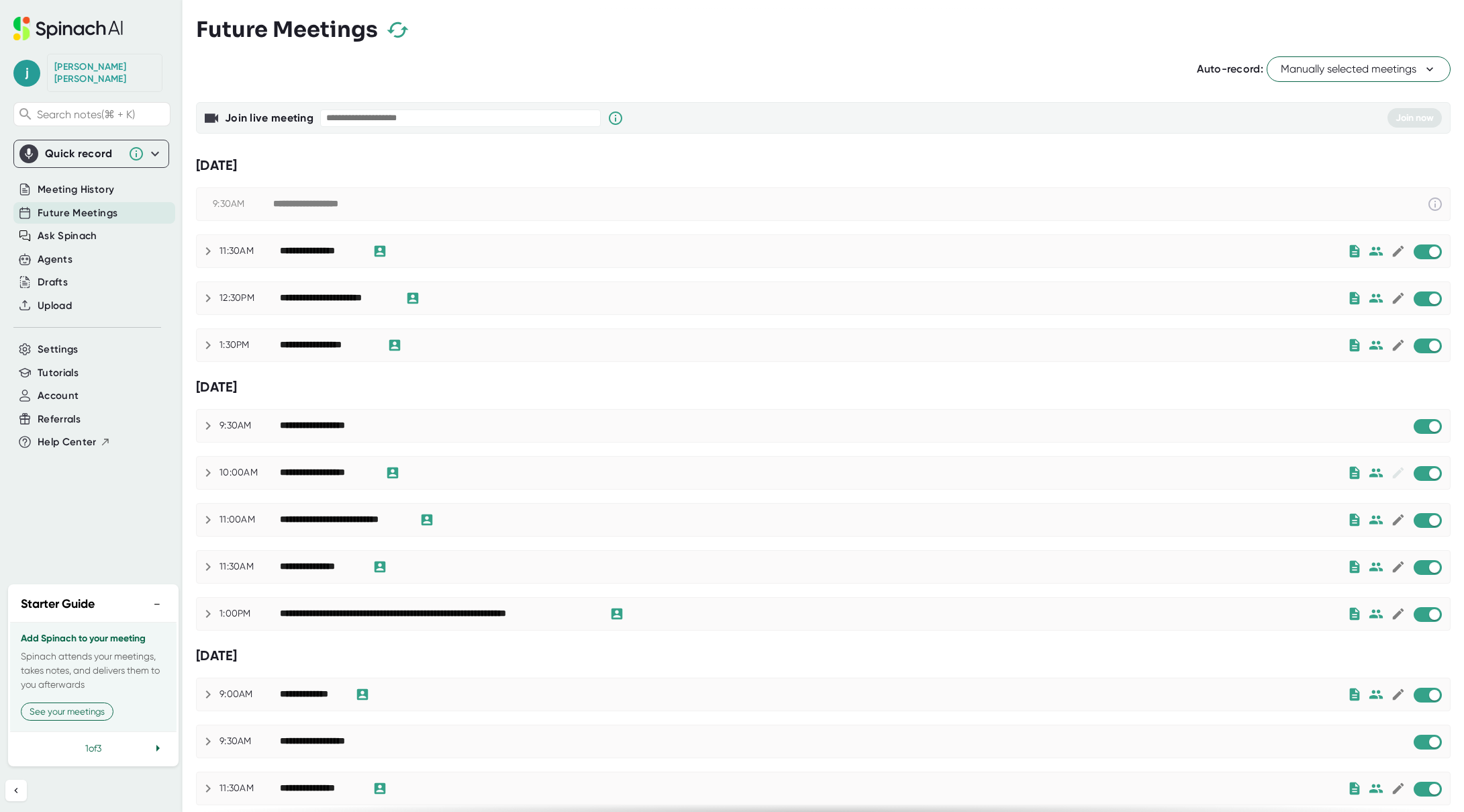
scroll to position [453, 0]
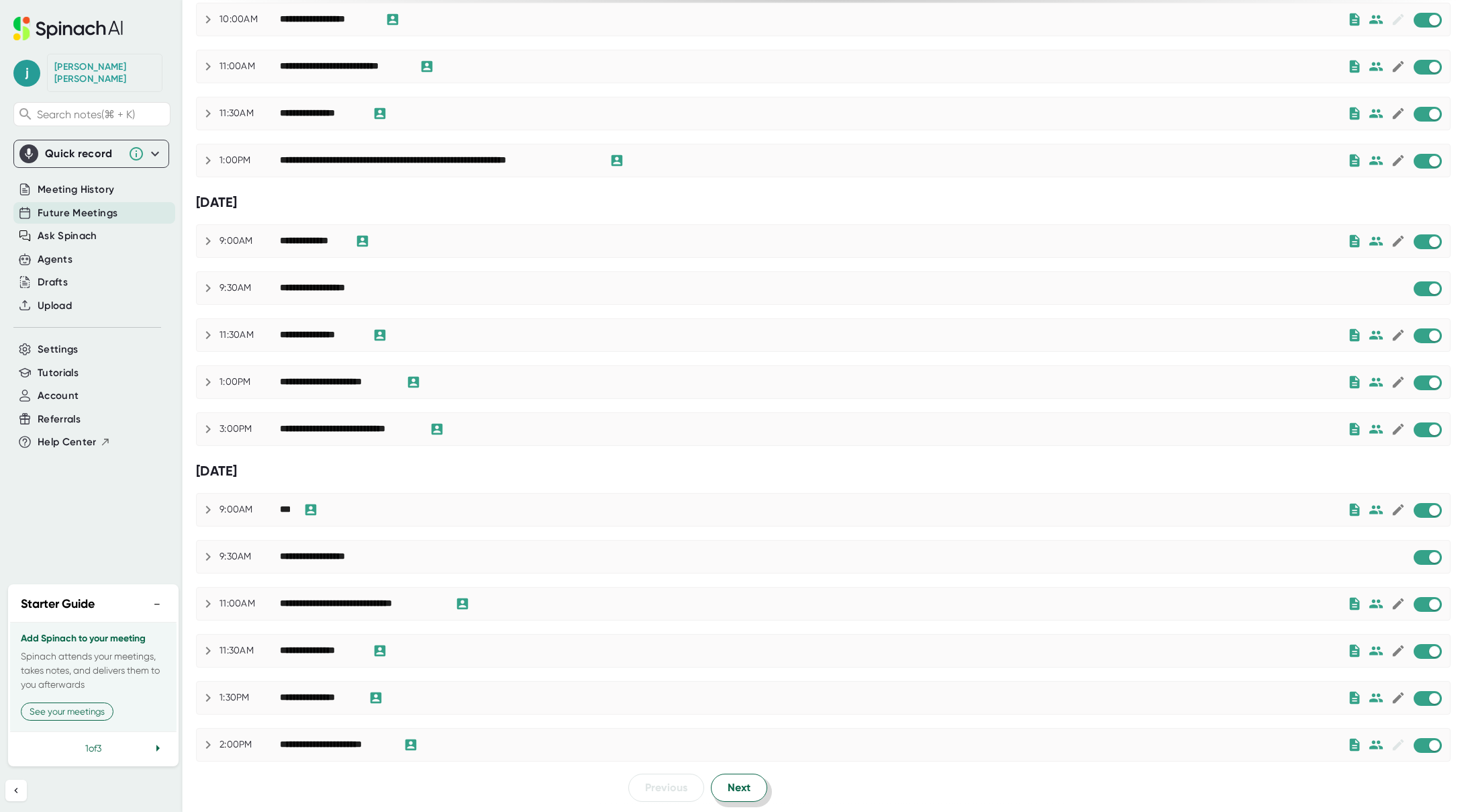
click at [733, 790] on span "Next" at bounding box center [739, 787] width 23 height 16
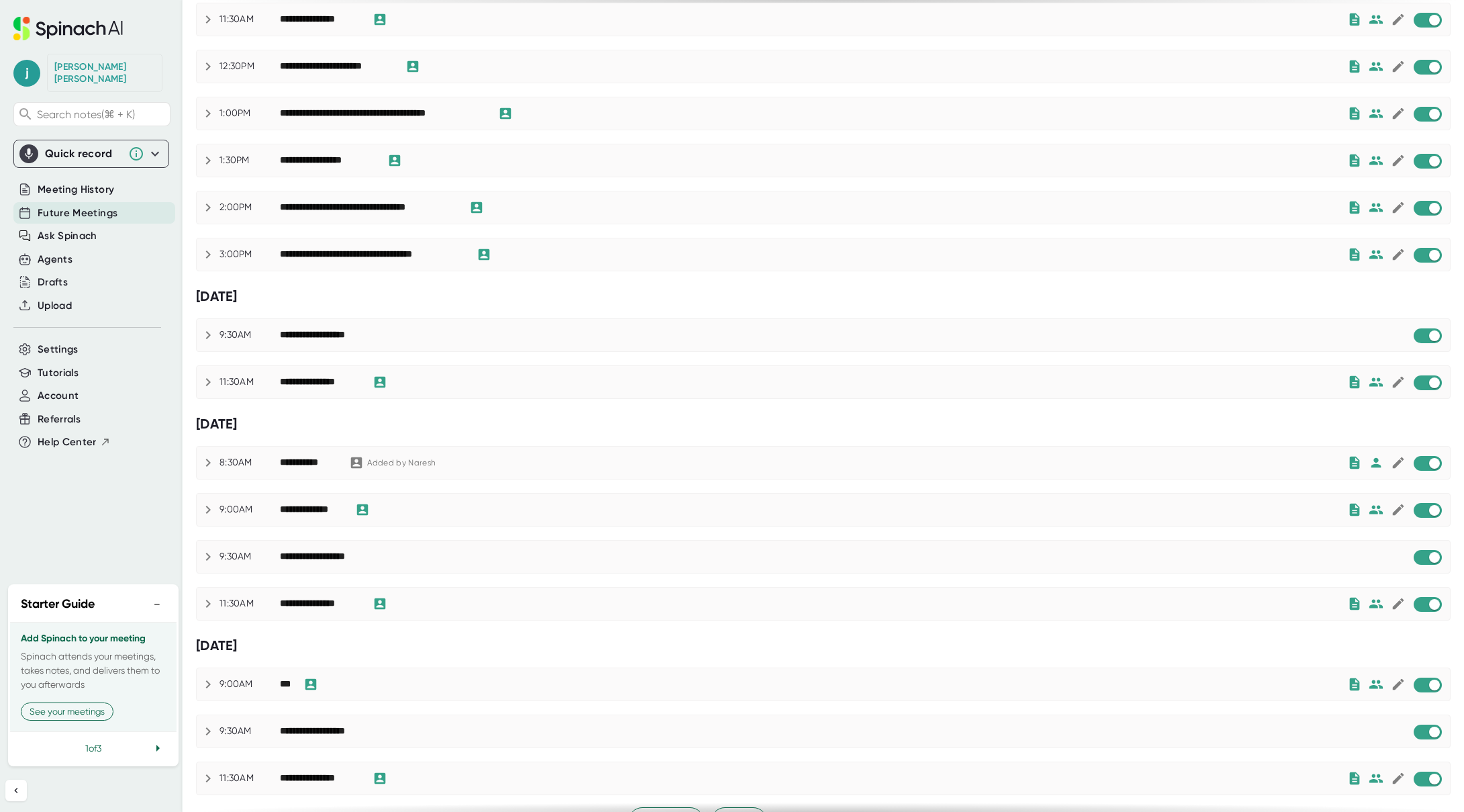
scroll to position [486, 0]
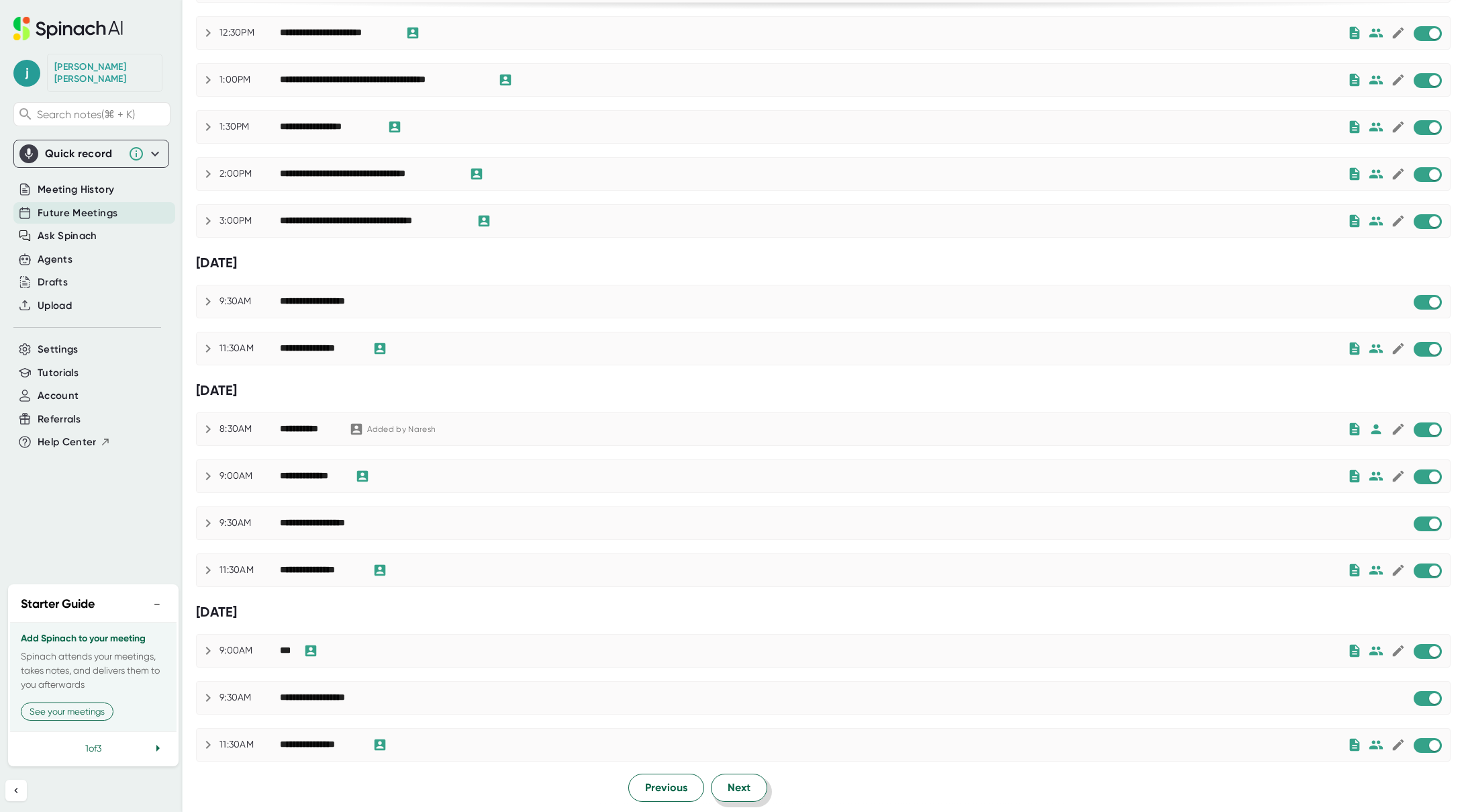
click at [734, 787] on span "Next" at bounding box center [739, 787] width 23 height 16
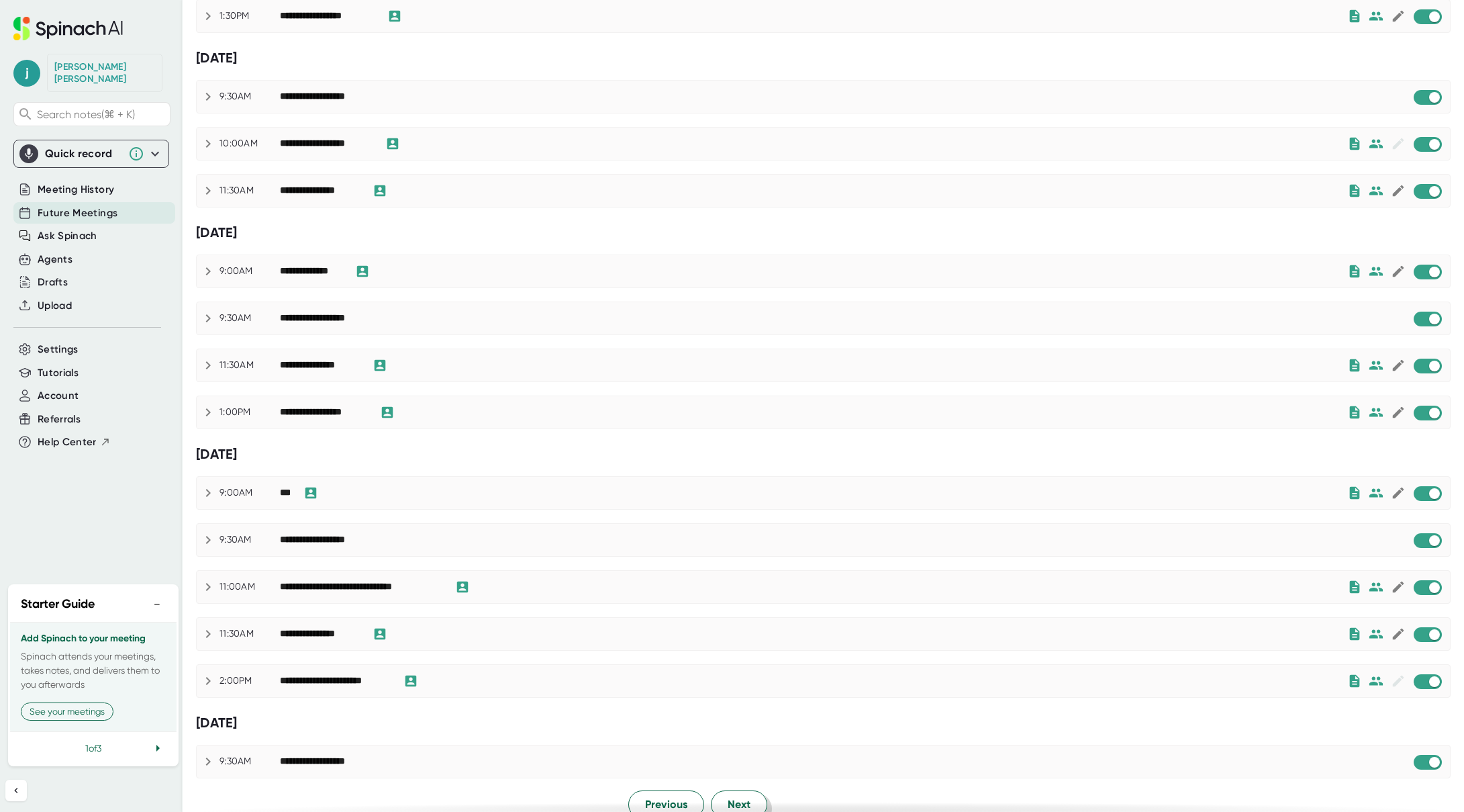
scroll to position [521, 0]
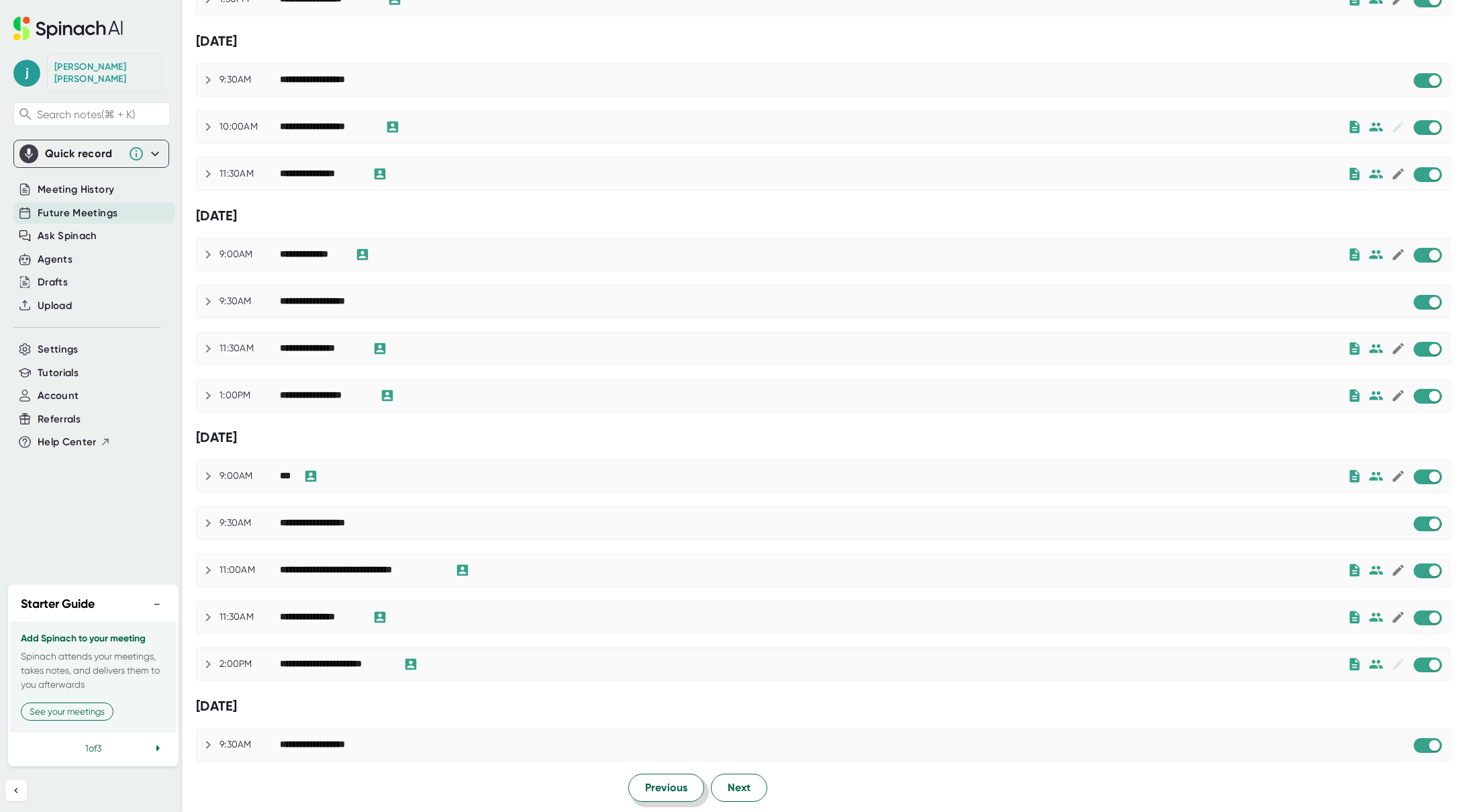
click at [658, 794] on span "Previous" at bounding box center [666, 787] width 42 height 16
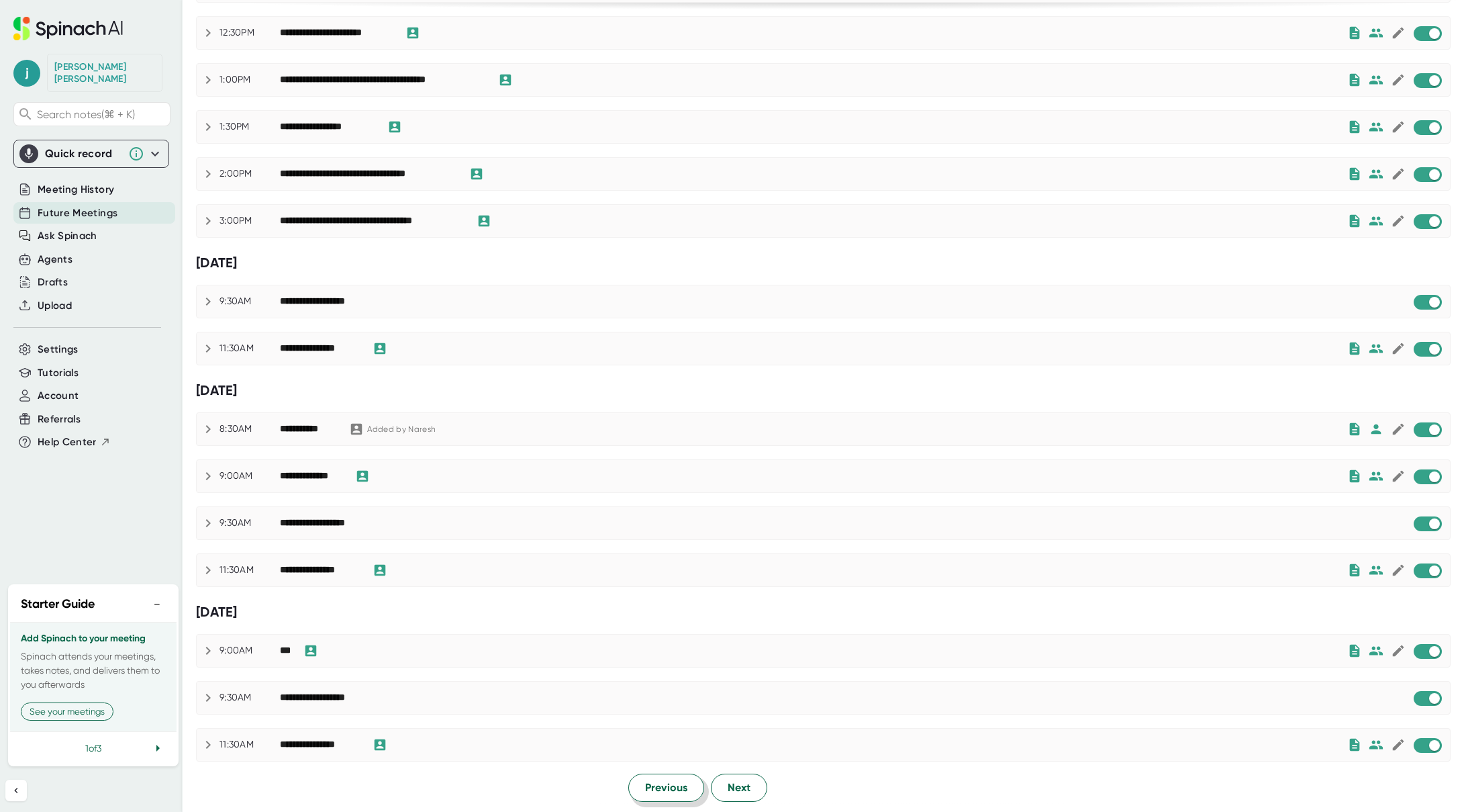
click at [658, 794] on span "Previous" at bounding box center [666, 787] width 42 height 16
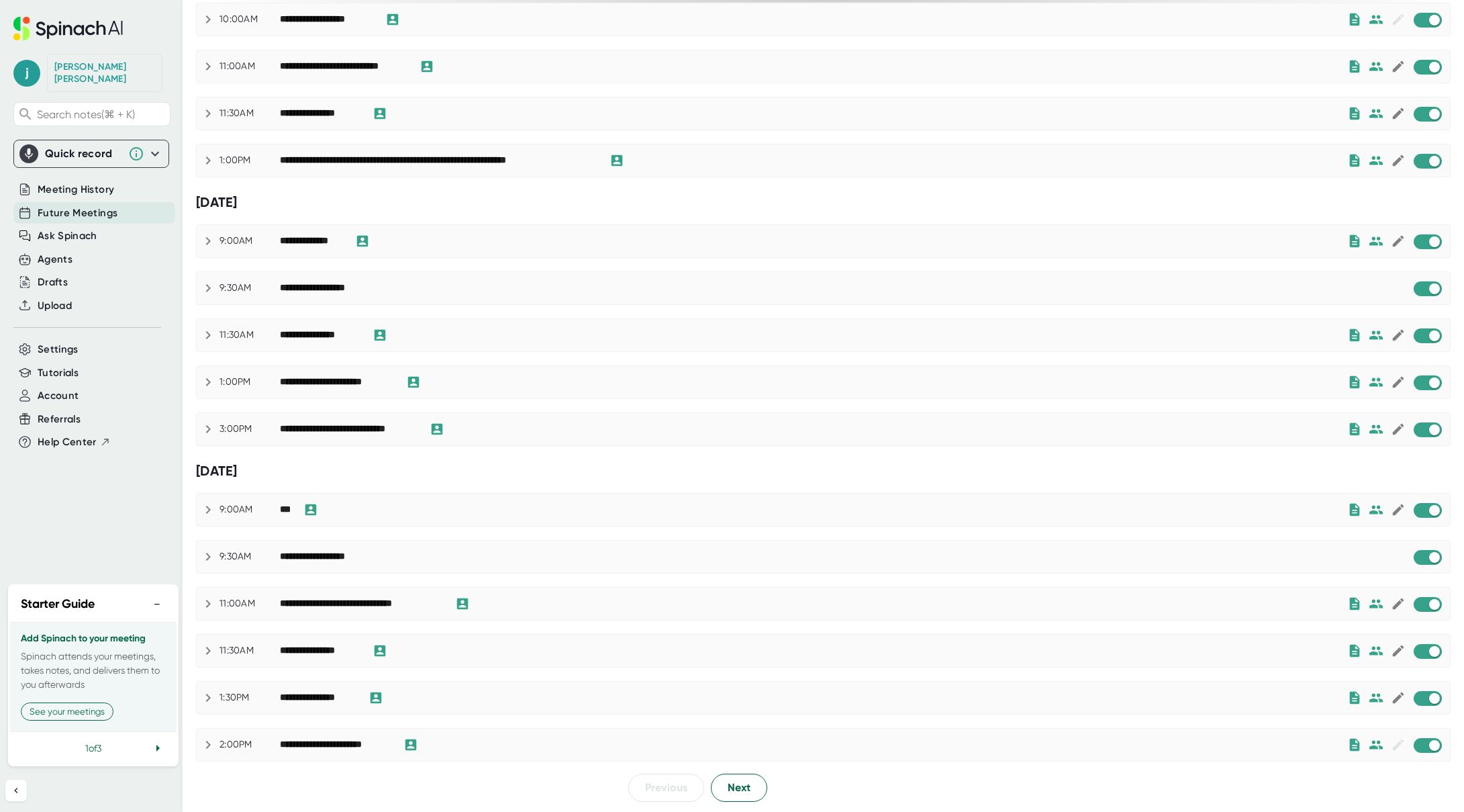
scroll to position [0, 0]
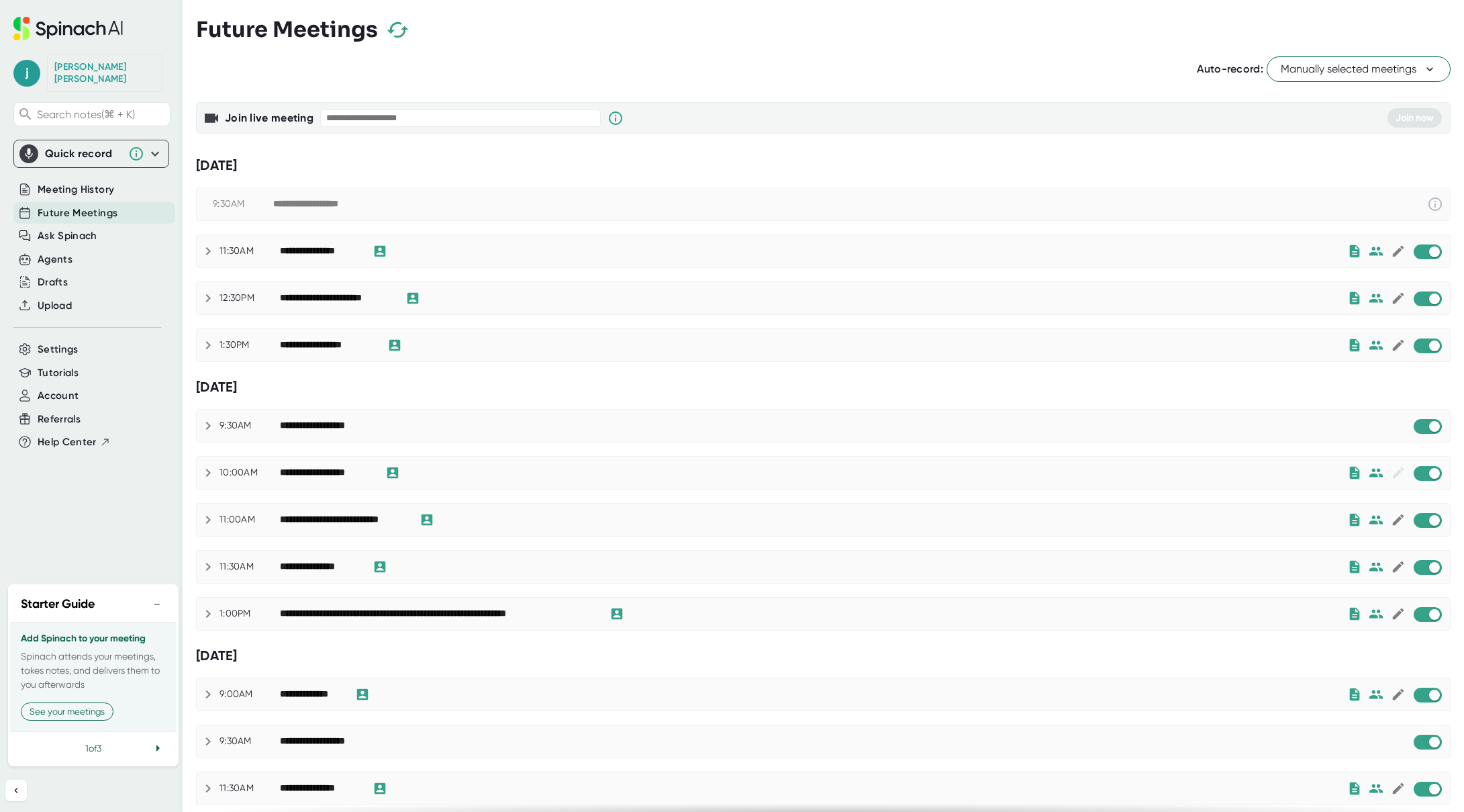
click at [153, 604] on button "−" at bounding box center [157, 604] width 17 height 19
